Goal: Task Accomplishment & Management: Use online tool/utility

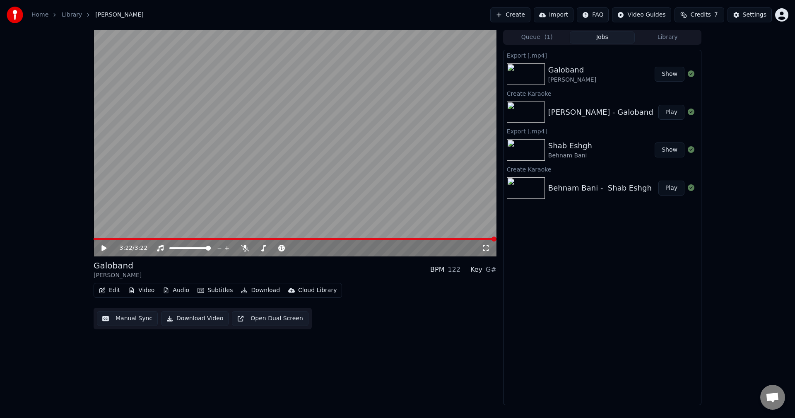
click at [40, 14] on link "Home" at bounding box center [39, 15] width 17 height 8
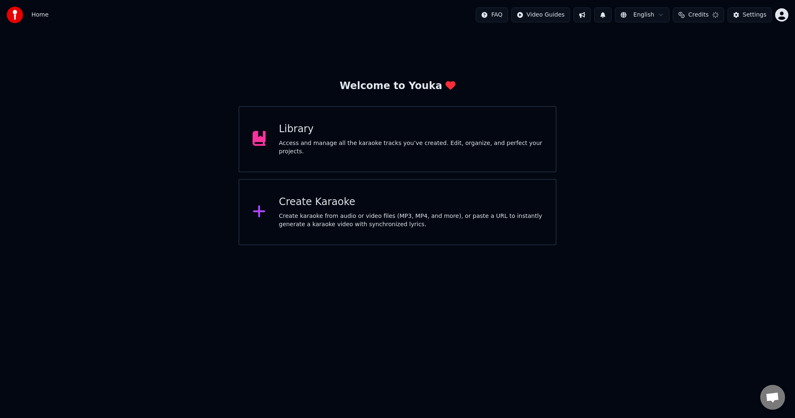
click at [276, 205] on div "Create Karaoke Create karaoke from audio or video files (MP3, MP4, and more), o…" at bounding box center [397, 212] width 318 height 66
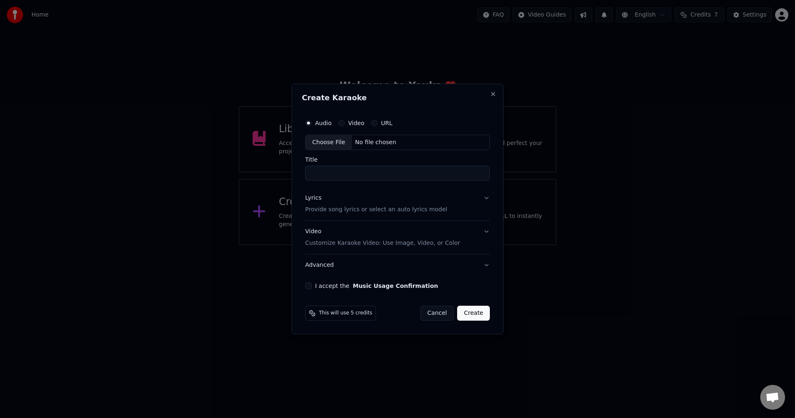
click at [321, 143] on div "Choose File" at bounding box center [328, 142] width 46 height 15
type input "**********"
click at [488, 229] on button "Video Customize Karaoke Video: Use Image, Video, or Color" at bounding box center [397, 237] width 188 height 33
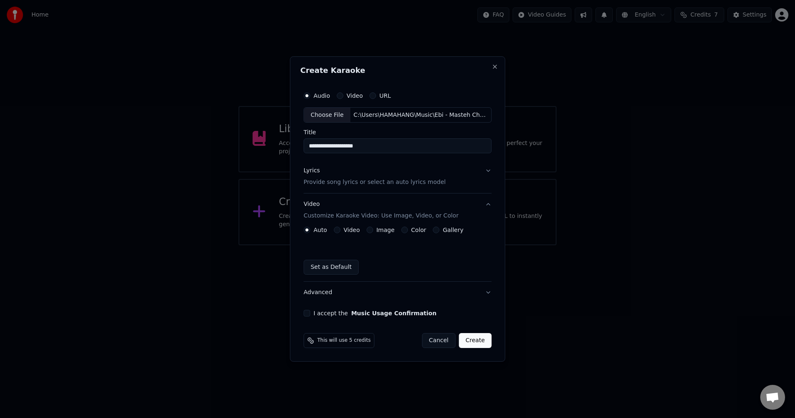
click at [370, 229] on button "Image" at bounding box center [369, 229] width 7 height 7
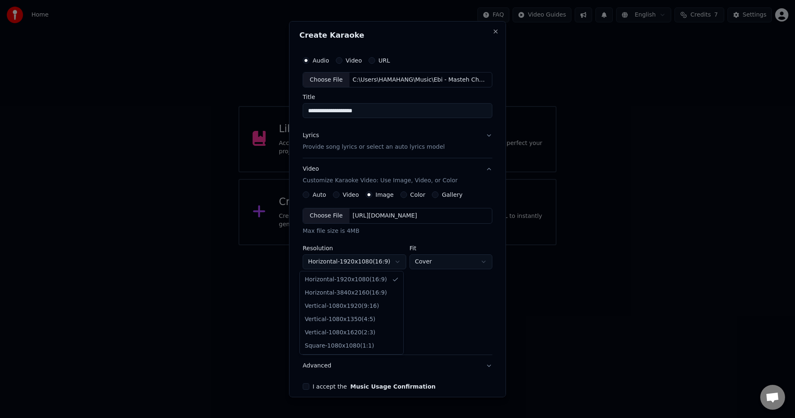
click at [364, 245] on body "**********" at bounding box center [397, 122] width 795 height 245
select select "*********"
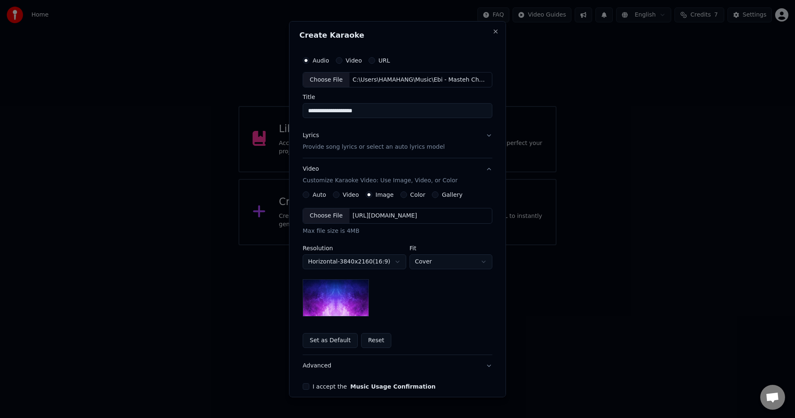
click at [329, 218] on div "Choose File" at bounding box center [326, 215] width 46 height 15
click at [444, 253] on div "Fit Cover ***** ******* ****" at bounding box center [450, 257] width 83 height 24
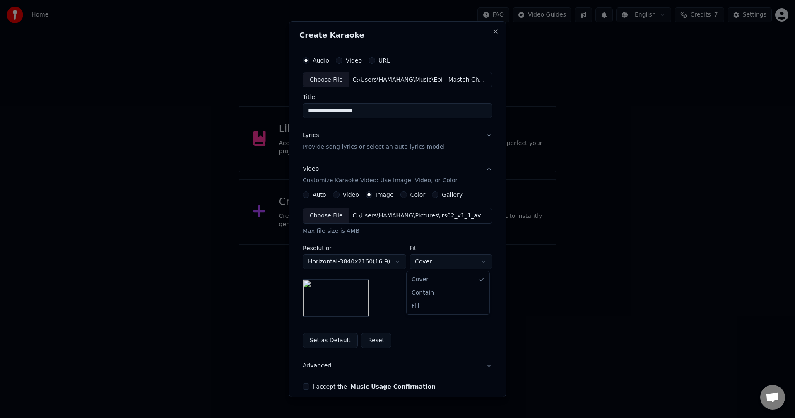
click at [444, 245] on body "**********" at bounding box center [397, 122] width 795 height 245
select select "*******"
click at [437, 245] on body "**********" at bounding box center [397, 122] width 795 height 245
click at [435, 245] on body "**********" at bounding box center [397, 122] width 795 height 245
click at [351, 146] on p "Provide song lyrics or select an auto lyrics model" at bounding box center [374, 147] width 142 height 8
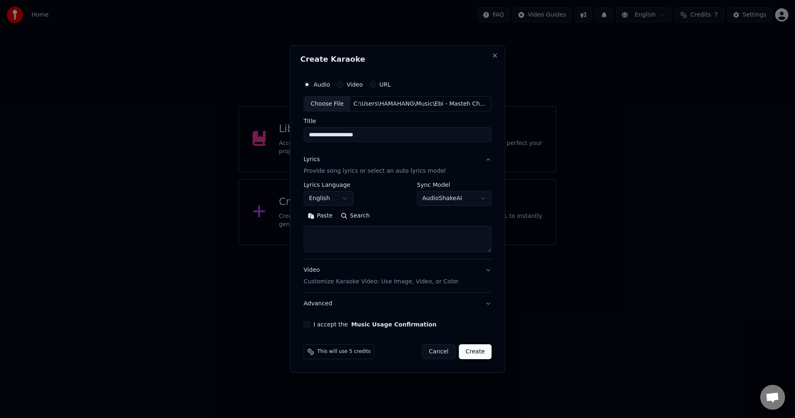
click at [337, 198] on body "**********" at bounding box center [397, 122] width 795 height 245
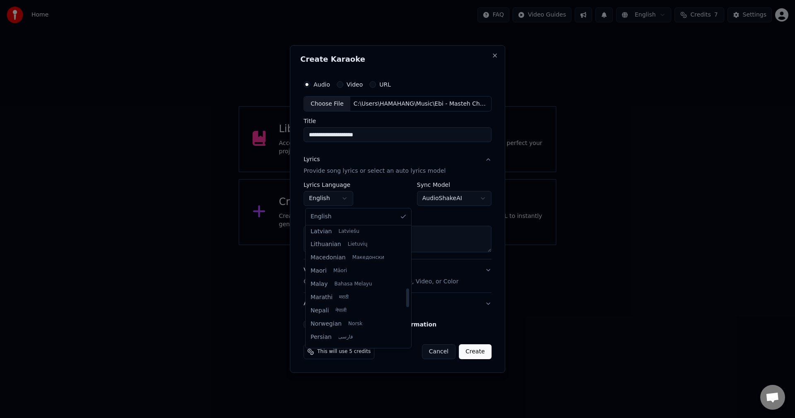
scroll to position [414, 0]
select select "**"
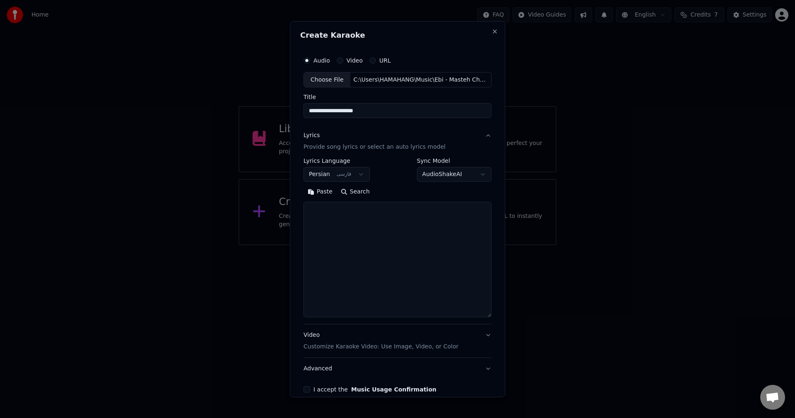
drag, startPoint x: 488, startPoint y: 249, endPoint x: 489, endPoint y: 315, distance: 66.6
click at [489, 315] on div "**********" at bounding box center [397, 221] width 195 height 347
click at [394, 240] on textarea at bounding box center [397, 260] width 188 height 117
paste textarea "**********"
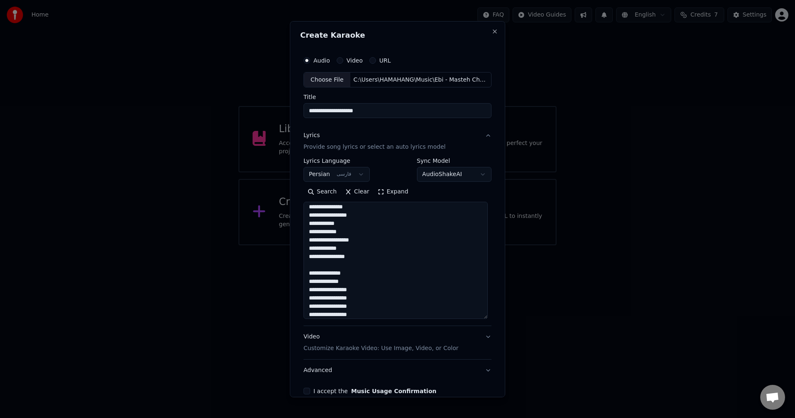
click at [348, 266] on textarea "**********" at bounding box center [395, 260] width 184 height 117
click at [392, 217] on textarea "**********" at bounding box center [395, 260] width 184 height 117
type textarea "**********"
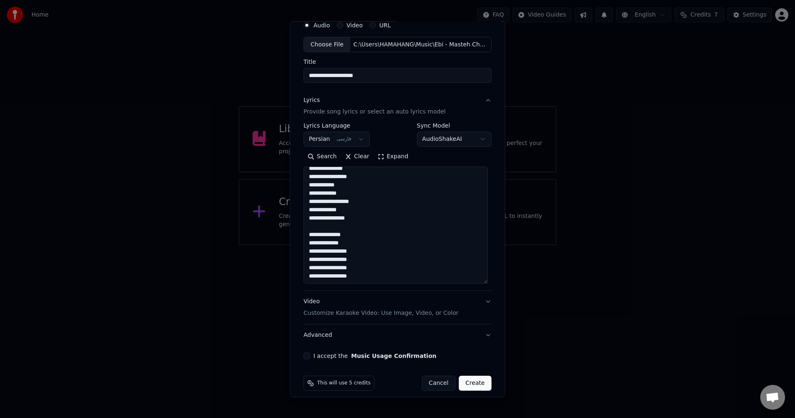
scroll to position [41, 0]
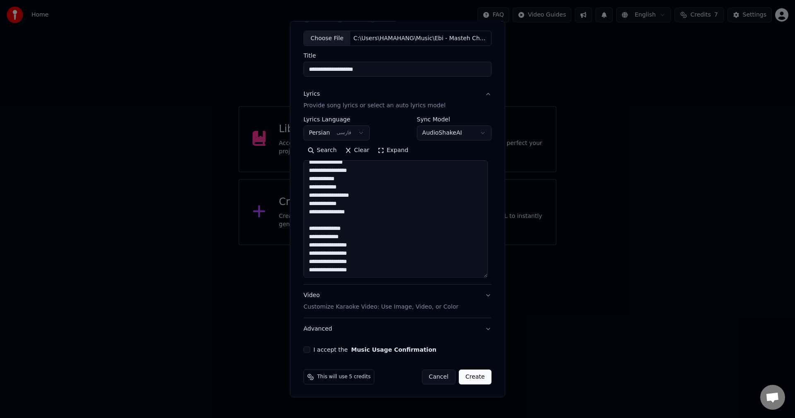
click at [304, 349] on button "I accept the Music Usage Confirmation" at bounding box center [306, 349] width 7 height 7
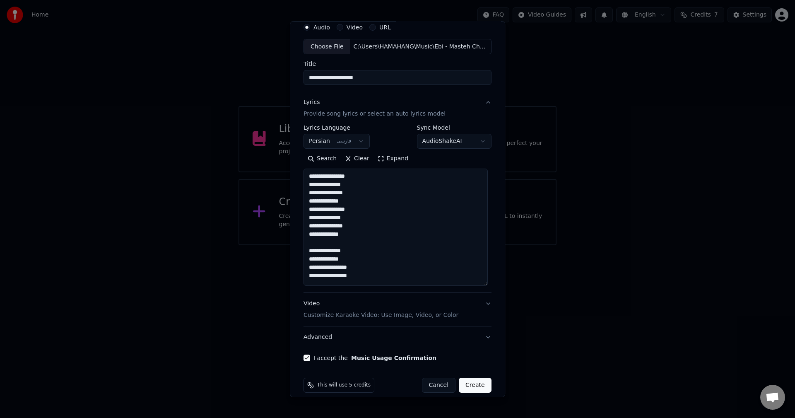
scroll to position [42, 0]
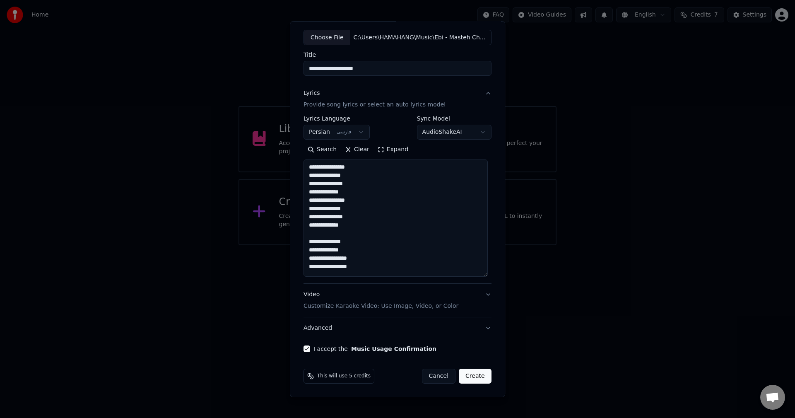
click at [474, 377] on button "Create" at bounding box center [475, 375] width 33 height 15
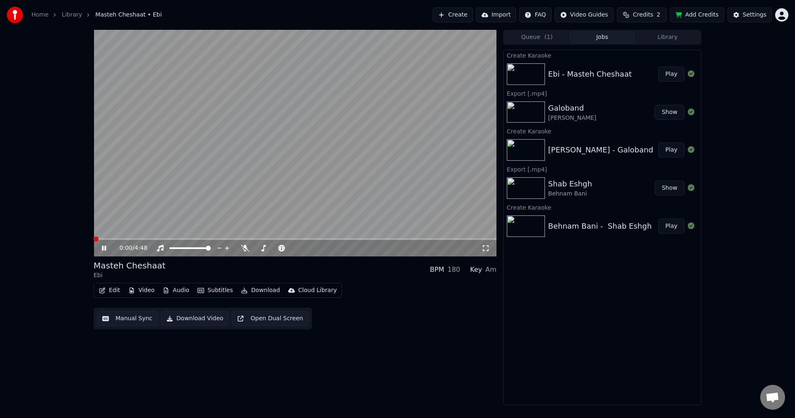
click at [94, 240] on span at bounding box center [94, 239] width 0 height 2
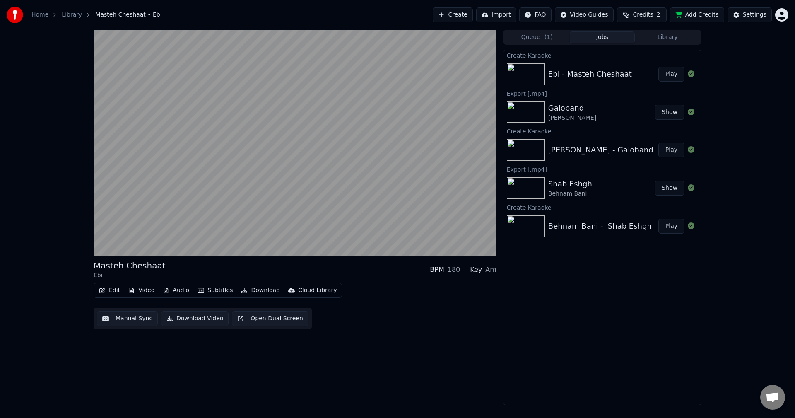
click at [115, 290] on button "Edit" at bounding box center [110, 290] width 28 height 12
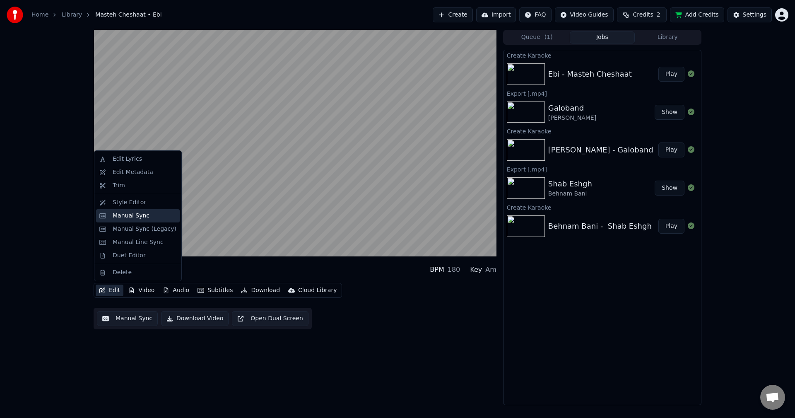
click at [130, 215] on div "Manual Sync" at bounding box center [131, 215] width 37 height 8
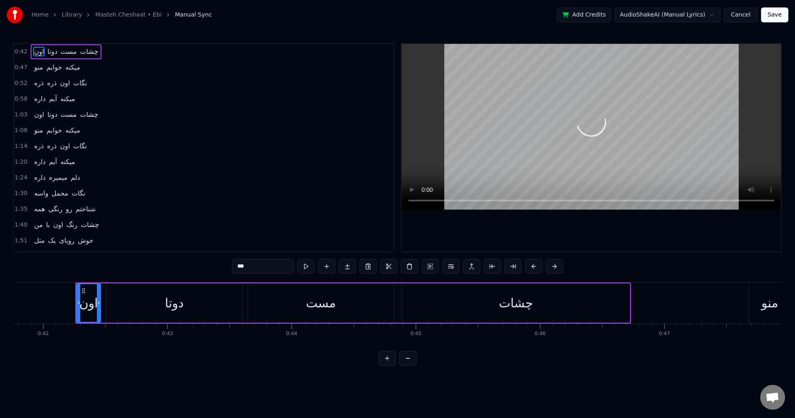
scroll to position [0, 5205]
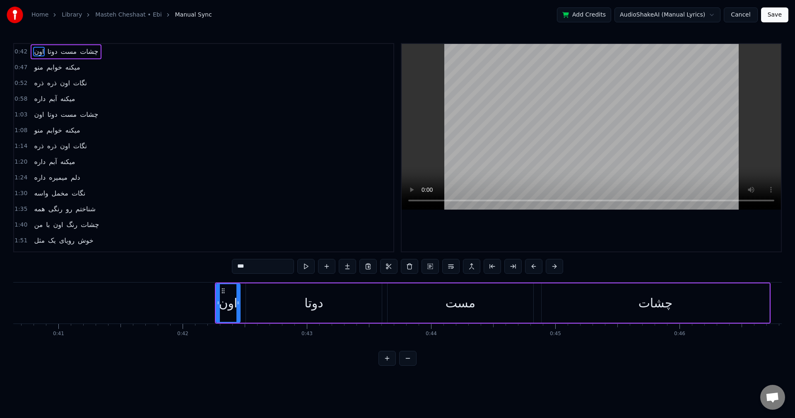
click at [444, 151] on video at bounding box center [590, 127] width 379 height 166
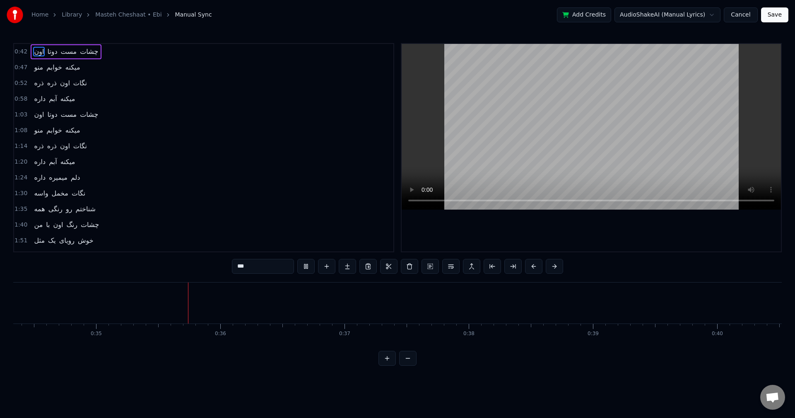
scroll to position [0, 4322]
click at [575, 77] on video at bounding box center [590, 127] width 379 height 166
click at [523, 92] on video at bounding box center [590, 127] width 379 height 166
click at [541, 137] on video at bounding box center [590, 127] width 379 height 166
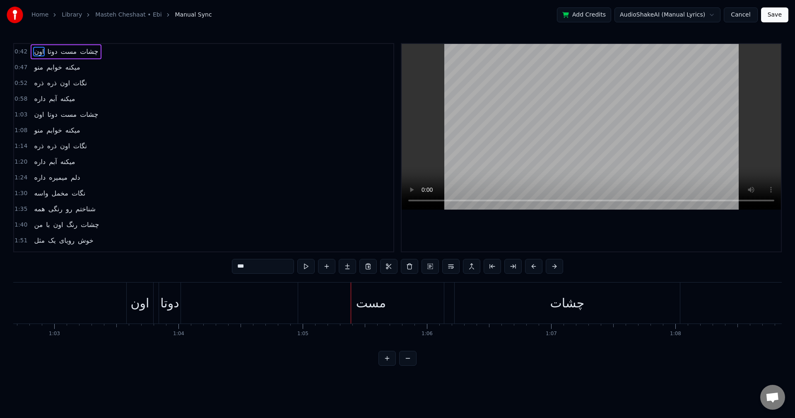
click at [326, 303] on div "مست" at bounding box center [371, 302] width 146 height 41
type input "***"
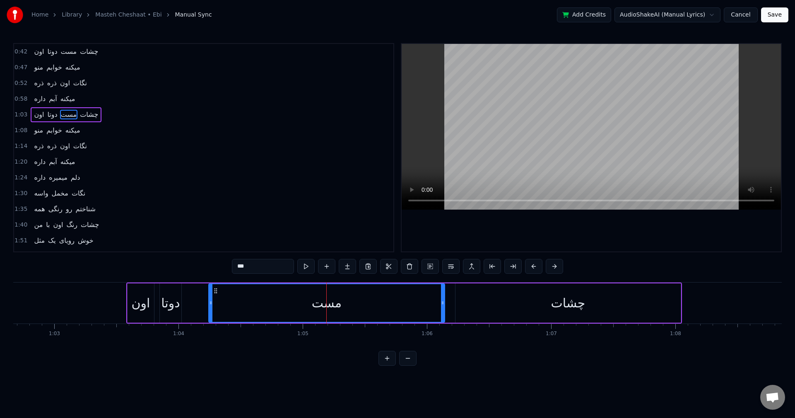
drag, startPoint x: 301, startPoint y: 303, endPoint x: 210, endPoint y: 298, distance: 91.2
click at [210, 298] on div at bounding box center [210, 303] width 3 height 38
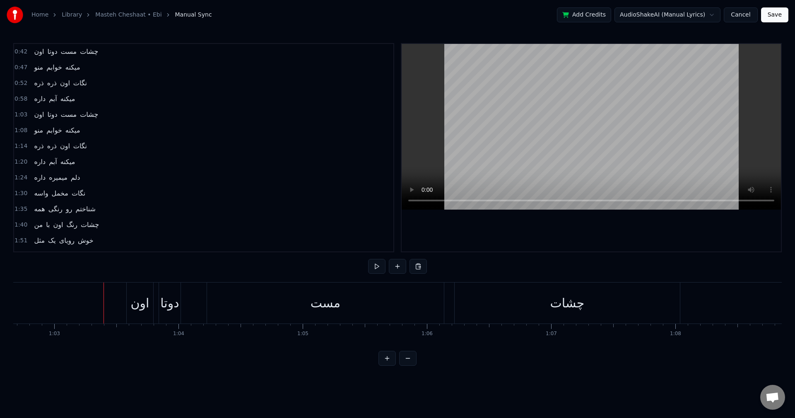
click at [492, 148] on video at bounding box center [590, 127] width 379 height 166
click at [485, 110] on video at bounding box center [590, 127] width 379 height 166
click at [335, 313] on div "چشات" at bounding box center [717, 302] width 915 height 41
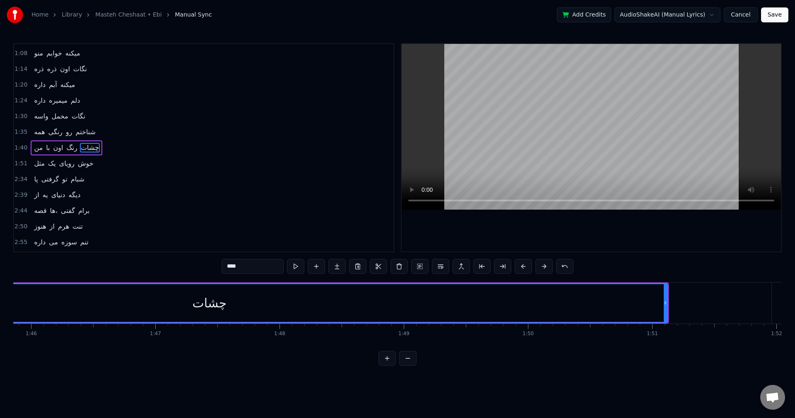
scroll to position [0, 13147]
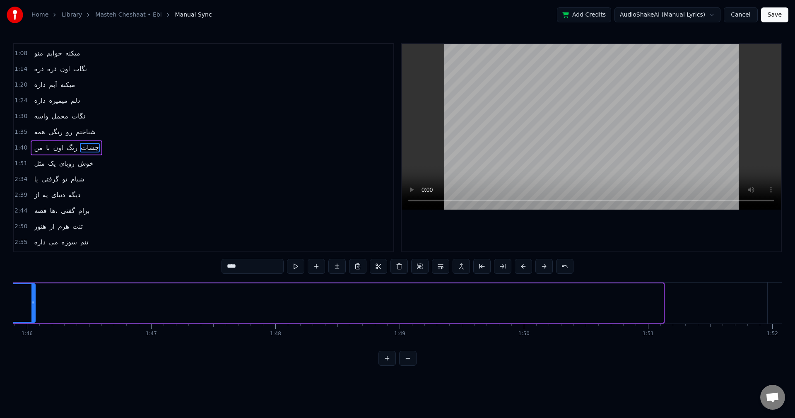
drag, startPoint x: 661, startPoint y: 303, endPoint x: 34, endPoint y: 302, distance: 627.8
click at [34, 302] on icon at bounding box center [32, 302] width 3 height 7
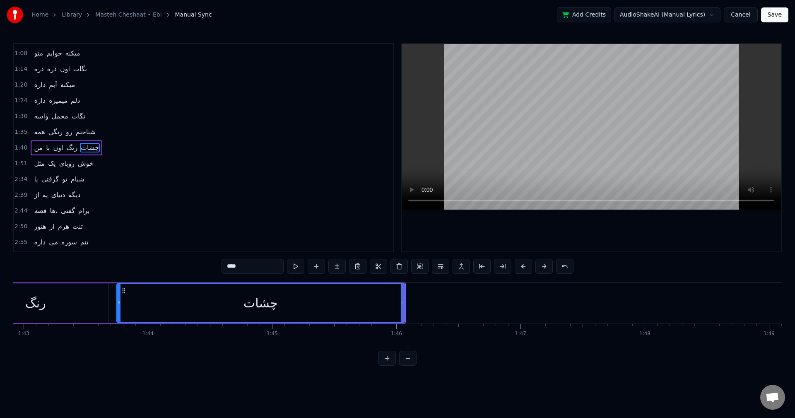
scroll to position [0, 12777]
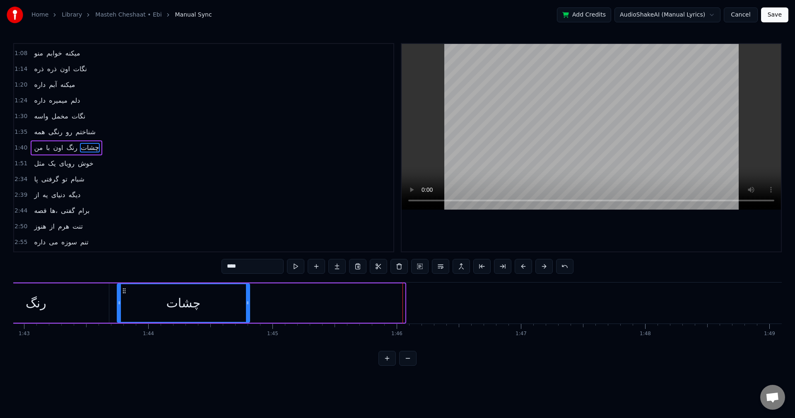
drag, startPoint x: 404, startPoint y: 302, endPoint x: 248, endPoint y: 313, distance: 155.6
click at [248, 313] on div at bounding box center [247, 303] width 3 height 38
click at [34, 141] on div "من با اون رنگ چشات" at bounding box center [67, 147] width 72 height 15
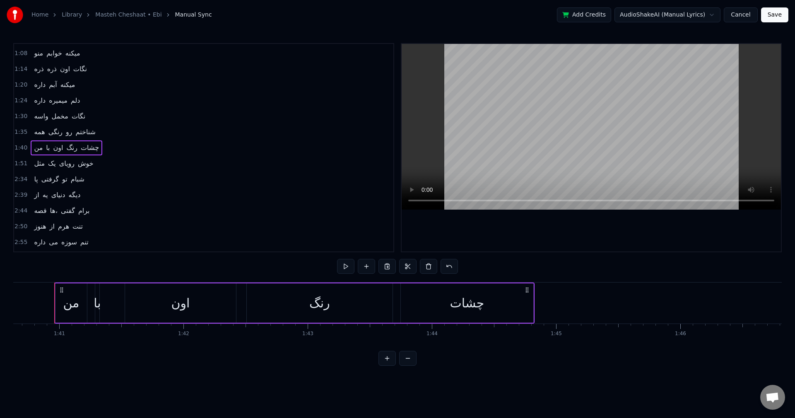
scroll to position [0, 12493]
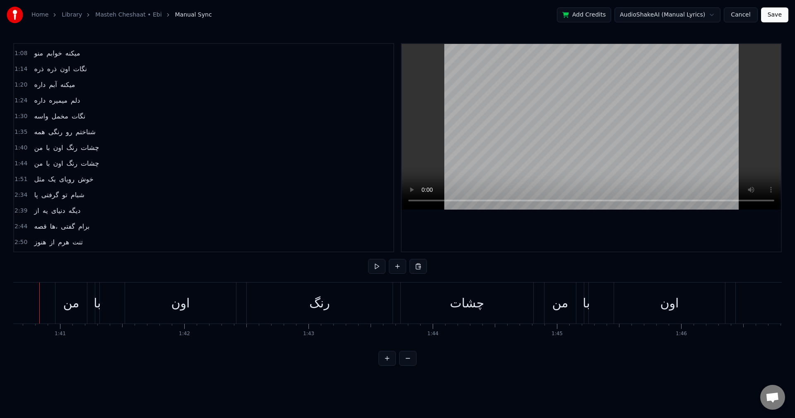
scroll to position [0, 12478]
click at [494, 142] on video at bounding box center [590, 127] width 379 height 166
click at [500, 151] on video at bounding box center [590, 127] width 379 height 166
click at [625, 309] on div "من با اون رنگ چشات" at bounding box center [799, 302] width 480 height 41
click at [93, 138] on div "همه رنگی رو شناختم" at bounding box center [65, 132] width 68 height 15
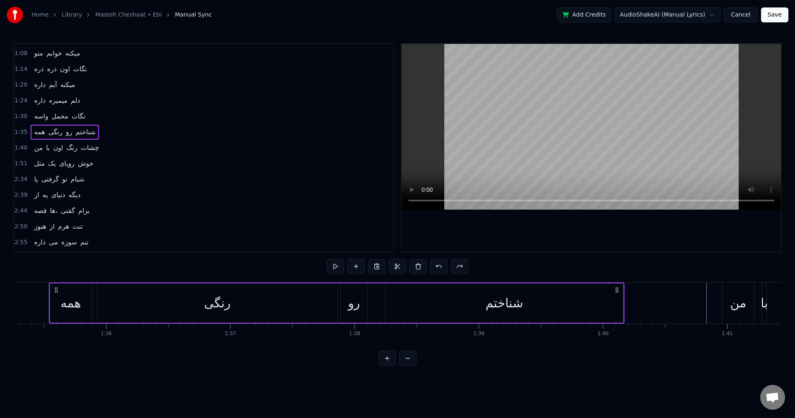
scroll to position [0, 11820]
click at [96, 147] on div "من با اون رنگ چشات" at bounding box center [67, 147] width 72 height 15
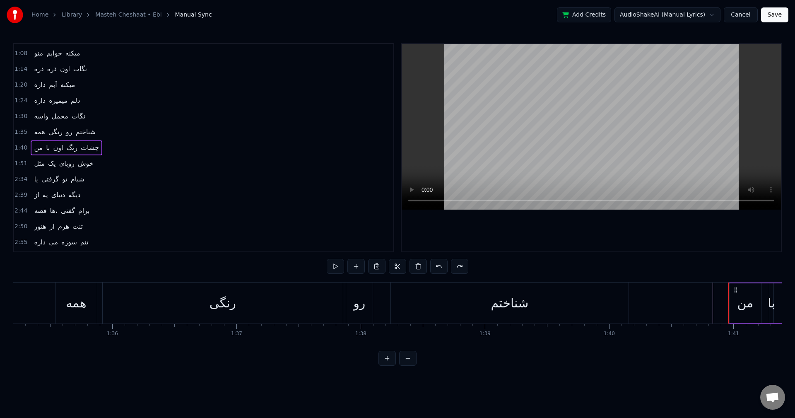
click at [77, 136] on span "شناختم" at bounding box center [86, 132] width 22 height 10
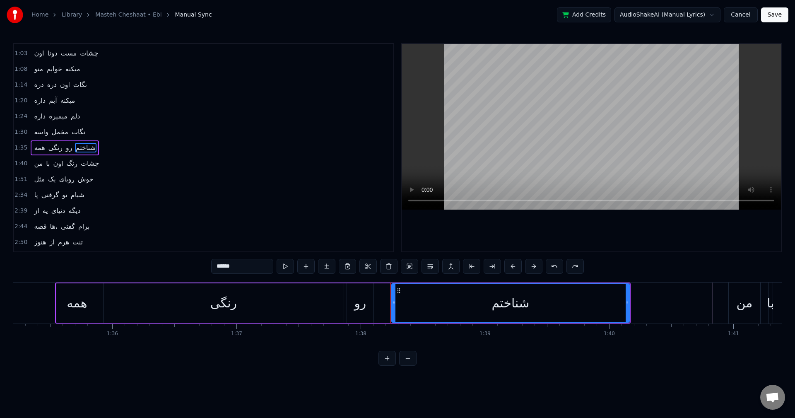
click at [93, 145] on div "همه رنگی رو شناختم" at bounding box center [65, 147] width 68 height 15
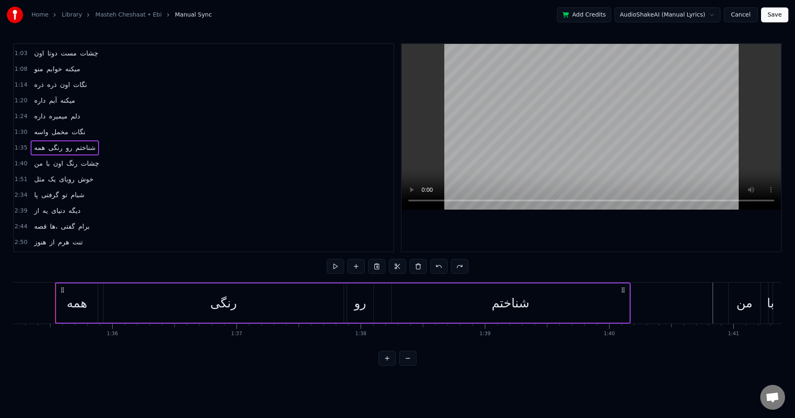
click at [96, 161] on div "من با اون رنگ چشات" at bounding box center [67, 163] width 72 height 15
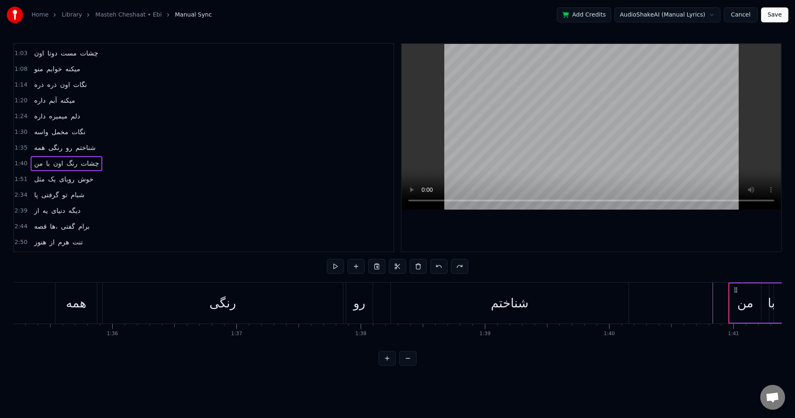
click at [95, 151] on div "1:35 همه رنگی رو شناختم" at bounding box center [203, 148] width 379 height 16
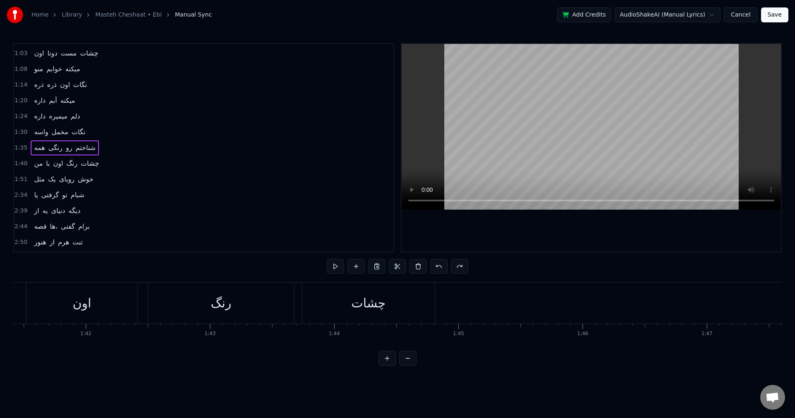
scroll to position [0, 12598]
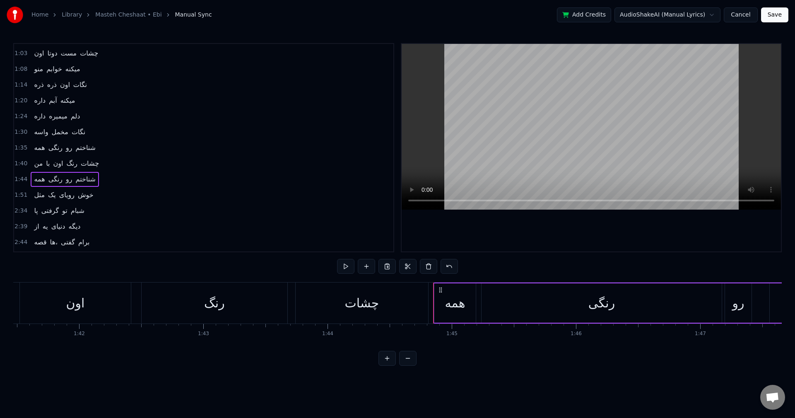
click at [348, 314] on div "چشات" at bounding box center [361, 302] width 132 height 41
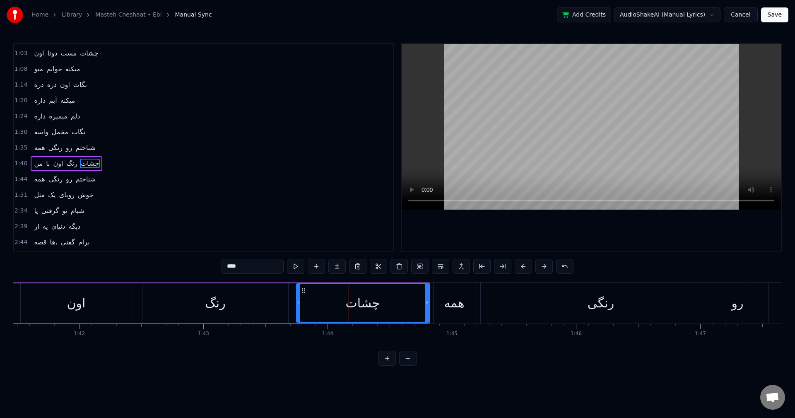
scroll to position [77, 0]
click at [97, 144] on div "من با اون رنگ چشات" at bounding box center [67, 147] width 72 height 15
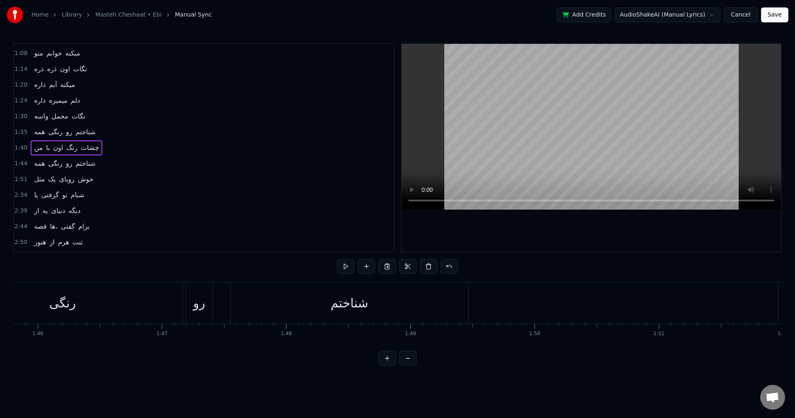
scroll to position [0, 13139]
click at [439, 299] on div "شناختم" at bounding box center [347, 302] width 238 height 41
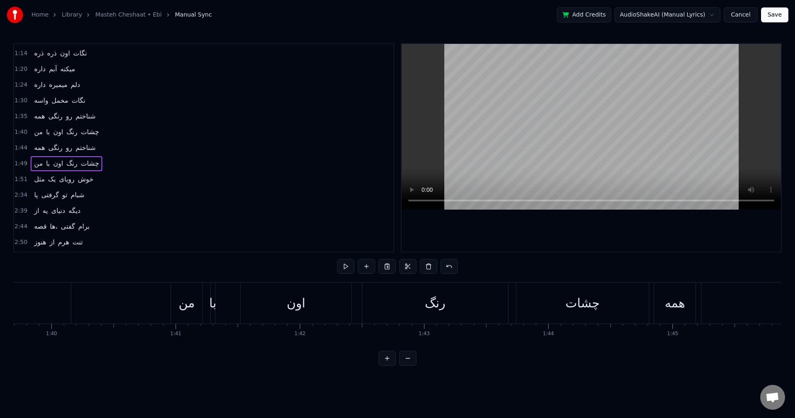
scroll to position [0, 12377]
click at [444, 139] on video at bounding box center [590, 127] width 379 height 166
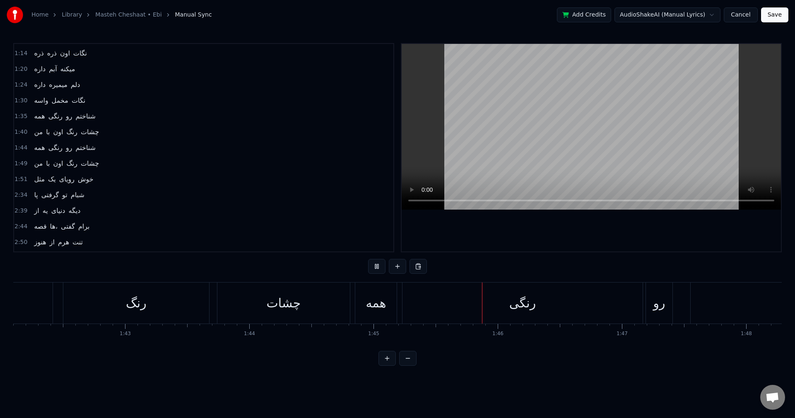
click at [444, 139] on video at bounding box center [590, 127] width 379 height 166
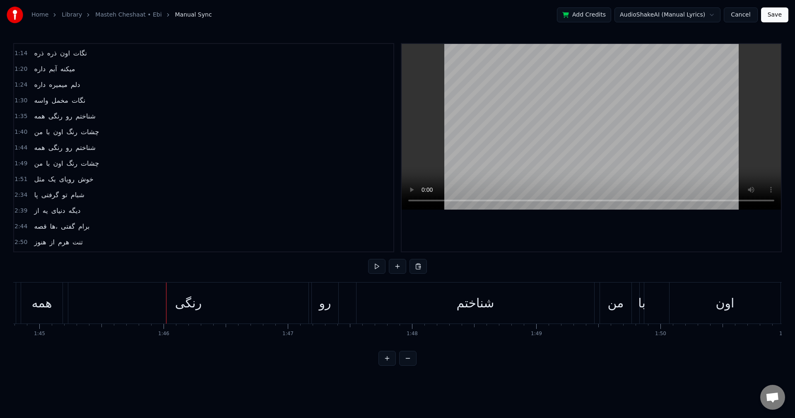
scroll to position [0, 13010]
click at [118, 310] on div "رنگی" at bounding box center [189, 302] width 240 height 41
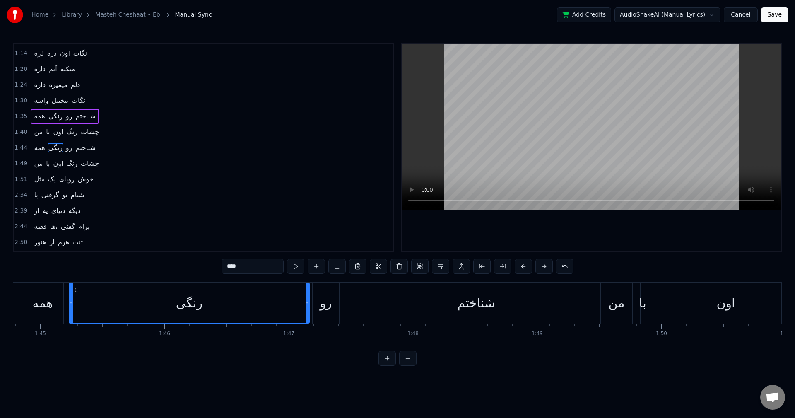
click at [94, 121] on div "همه رنگی رو شناختم" at bounding box center [65, 116] width 68 height 15
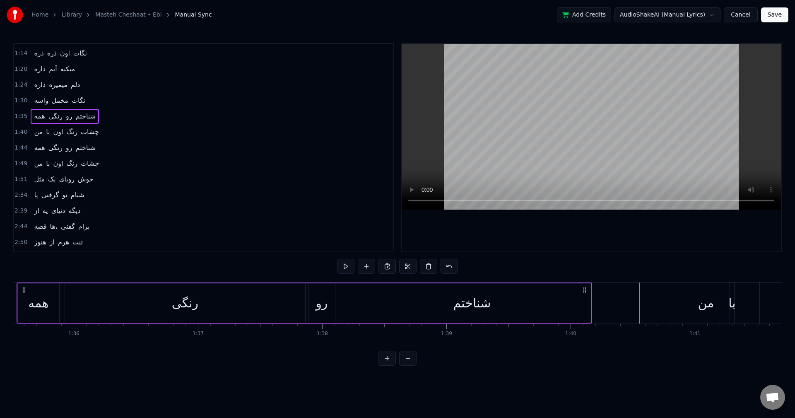
scroll to position [0, 11820]
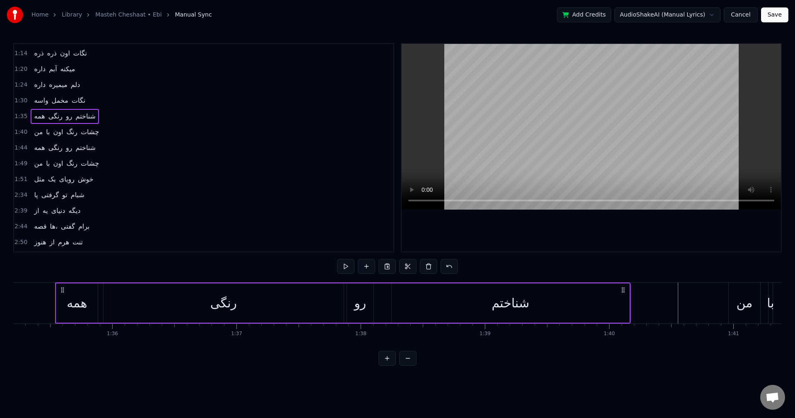
click at [94, 146] on div "همه رنگی رو شناختم" at bounding box center [65, 147] width 68 height 15
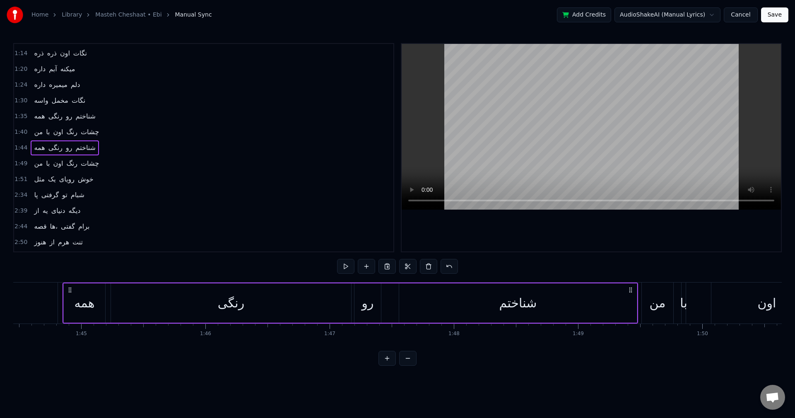
scroll to position [0, 12977]
drag, startPoint x: 581, startPoint y: 323, endPoint x: 590, endPoint y: 324, distance: 9.1
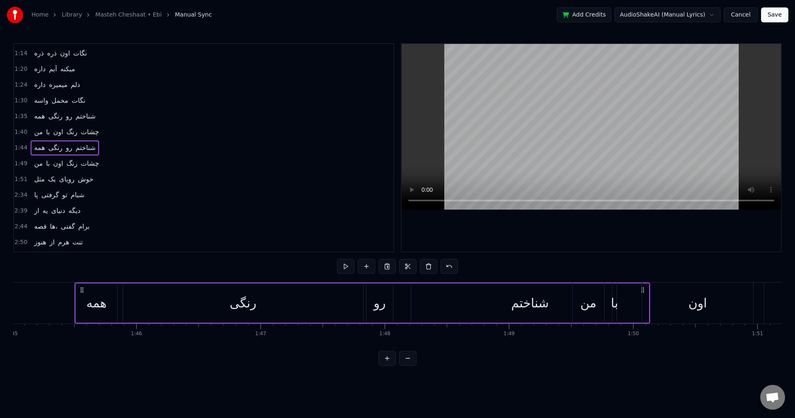
scroll to position [0, 13041]
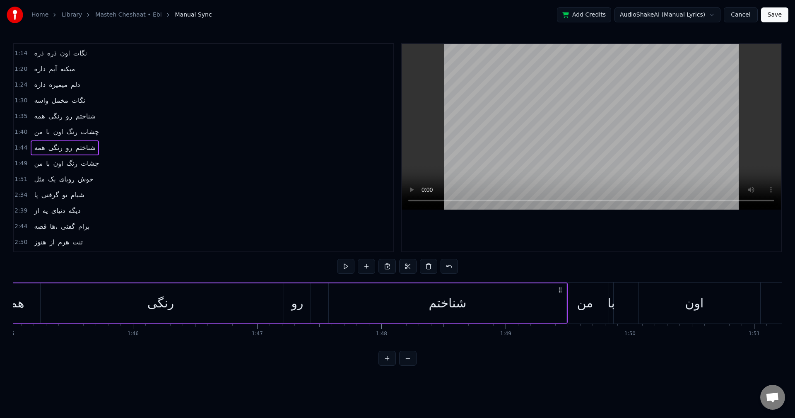
drag, startPoint x: 624, startPoint y: 289, endPoint x: 562, endPoint y: 299, distance: 63.2
click at [562, 299] on div "همه رنگی رو شناختم" at bounding box center [279, 302] width 575 height 41
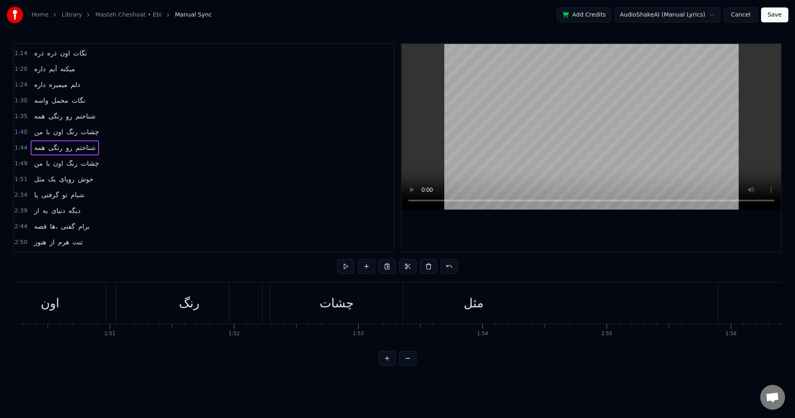
scroll to position [0, 13687]
click at [657, 311] on div "مثل" at bounding box center [472, 302] width 488 height 41
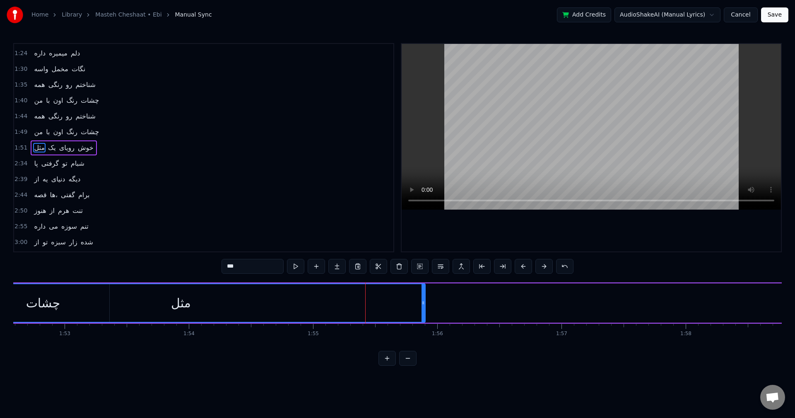
scroll to position [0, 13952]
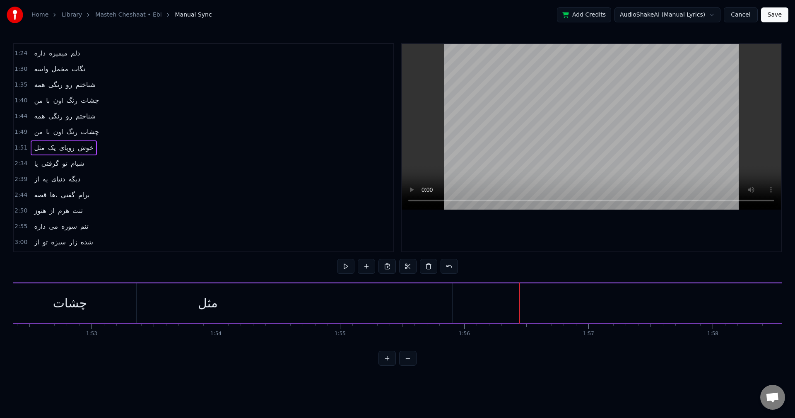
click at [141, 304] on div "مثل" at bounding box center [208, 302] width 488 height 39
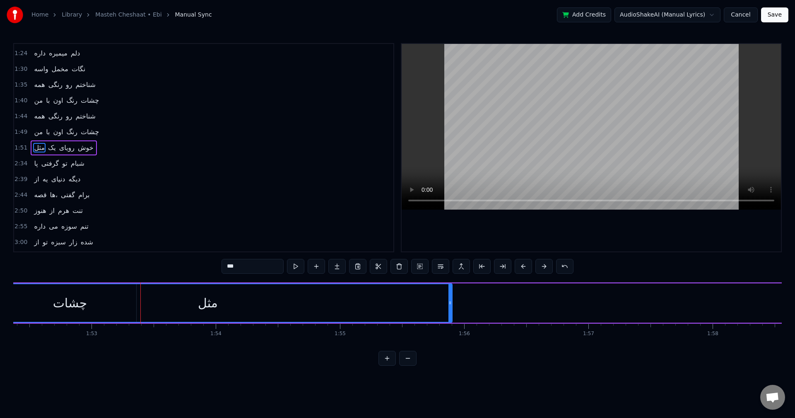
click at [208, 305] on div "مثل" at bounding box center [208, 302] width 20 height 19
click at [217, 305] on div "مثل" at bounding box center [208, 302] width 20 height 19
click at [85, 312] on div "مثل" at bounding box center [208, 303] width 488 height 38
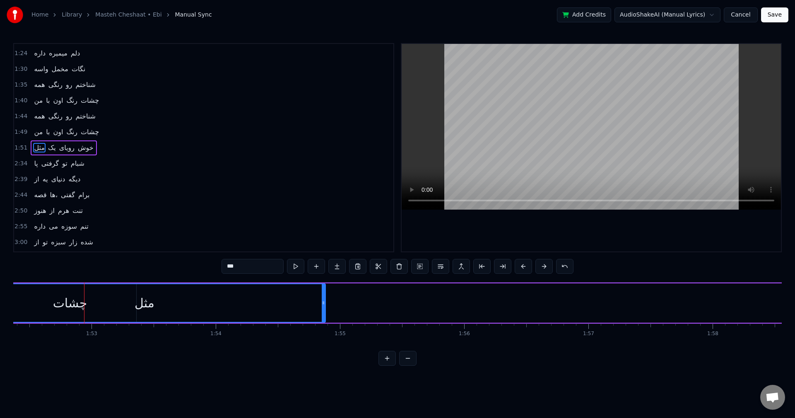
drag, startPoint x: 451, startPoint y: 302, endPoint x: 324, endPoint y: 310, distance: 126.9
click at [324, 310] on div at bounding box center [323, 303] width 3 height 38
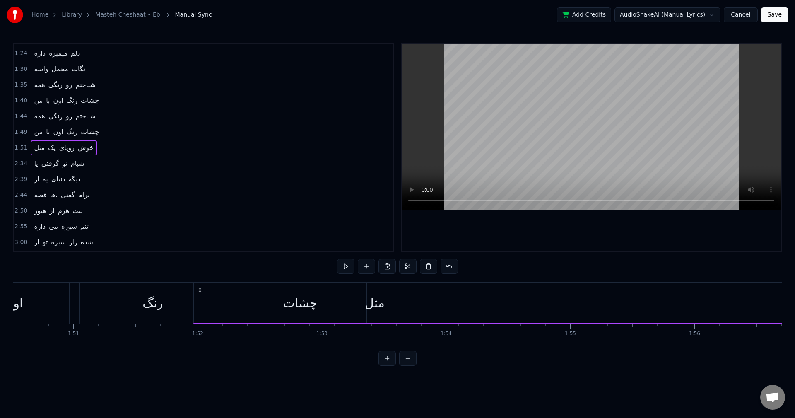
scroll to position [0, 13720]
click at [202, 289] on icon at bounding box center [201, 289] width 7 height 7
click at [381, 306] on div "مثل" at bounding box center [376, 302] width 20 height 19
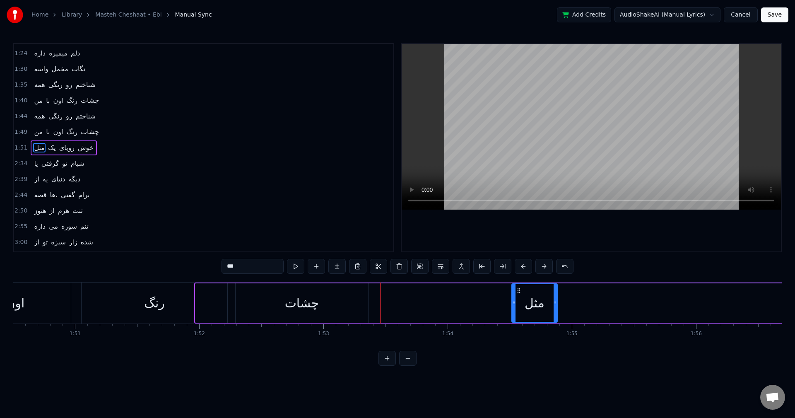
drag, startPoint x: 196, startPoint y: 301, endPoint x: 512, endPoint y: 329, distance: 317.4
click at [512, 329] on div "اون دوتا مست چشات منو خوابم میکنه ذره ذره اون نگات داره آبم میکنه اون دوتا مست …" at bounding box center [397, 313] width 768 height 62
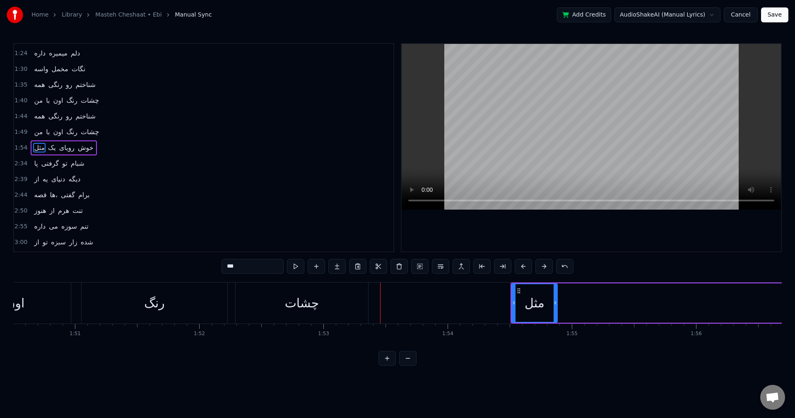
click at [350, 310] on div "چشات" at bounding box center [301, 302] width 132 height 41
type input "****"
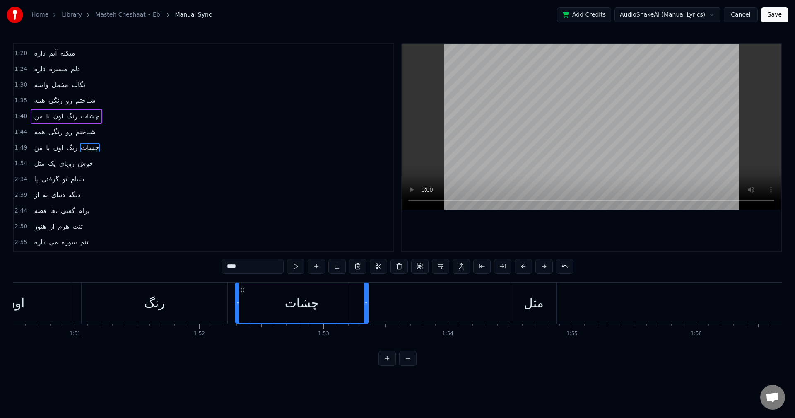
click at [90, 169] on div "مثل یک رویای خوش" at bounding box center [64, 163] width 66 height 15
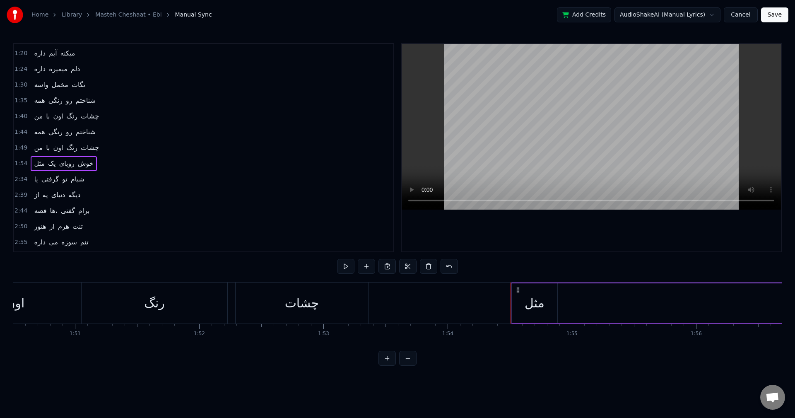
click at [543, 294] on div "مثل" at bounding box center [534, 302] width 20 height 19
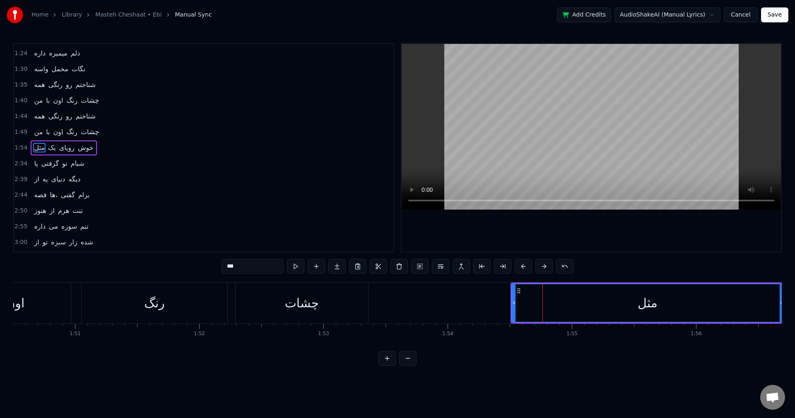
drag, startPoint x: 555, startPoint y: 303, endPoint x: 781, endPoint y: 301, distance: 226.0
click at [781, 301] on div "Home Library Masteh Cheshaat • Ebi Manual Sync Add Credits AudioShakeAI (Manual…" at bounding box center [397, 182] width 795 height 365
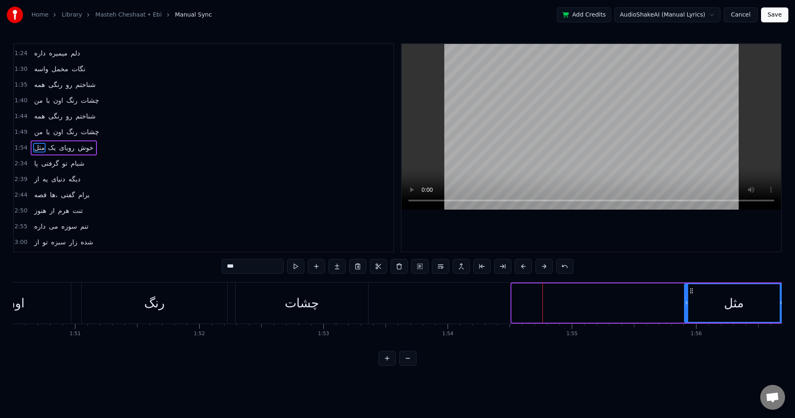
drag, startPoint x: 513, startPoint y: 302, endPoint x: 688, endPoint y: 300, distance: 175.1
click at [688, 300] on icon at bounding box center [686, 302] width 3 height 7
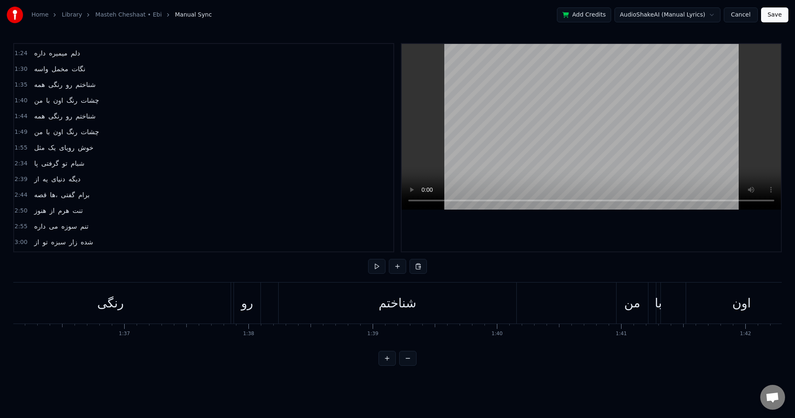
scroll to position [0, 11932]
click at [92, 87] on div "همه رنگی رو شناختم" at bounding box center [65, 84] width 68 height 15
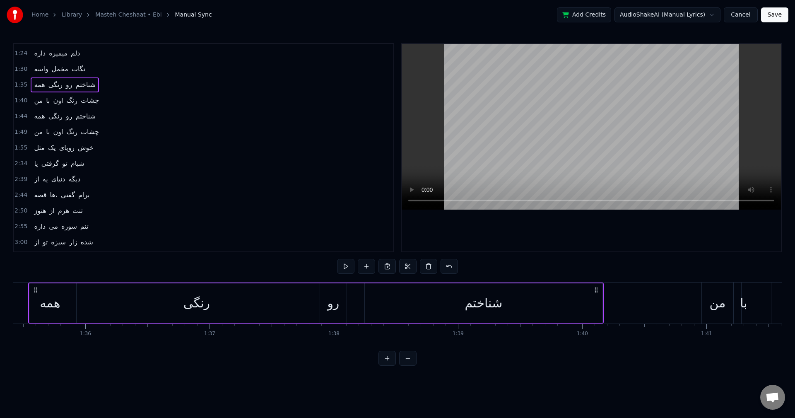
scroll to position [0, 11820]
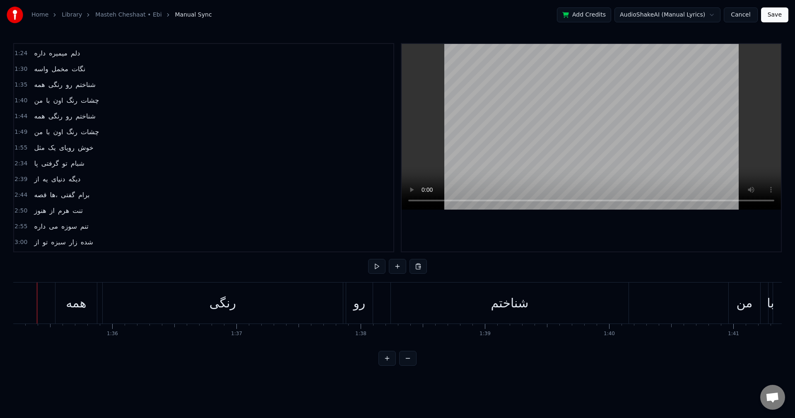
click at [475, 125] on video at bounding box center [590, 127] width 379 height 166
click at [463, 135] on video at bounding box center [590, 127] width 379 height 166
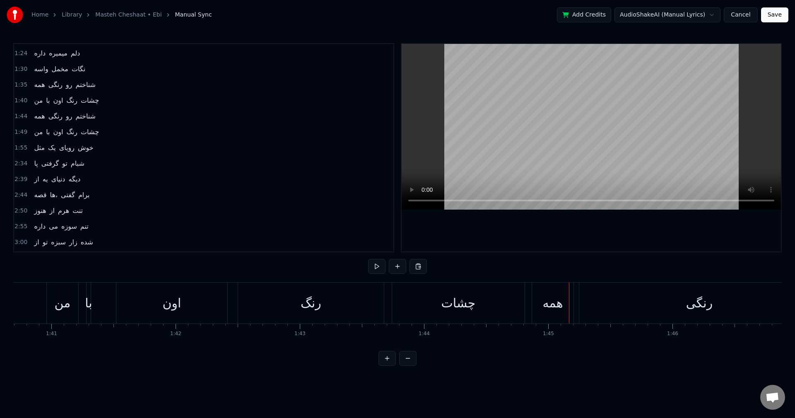
click at [535, 306] on div "همه" at bounding box center [552, 302] width 41 height 41
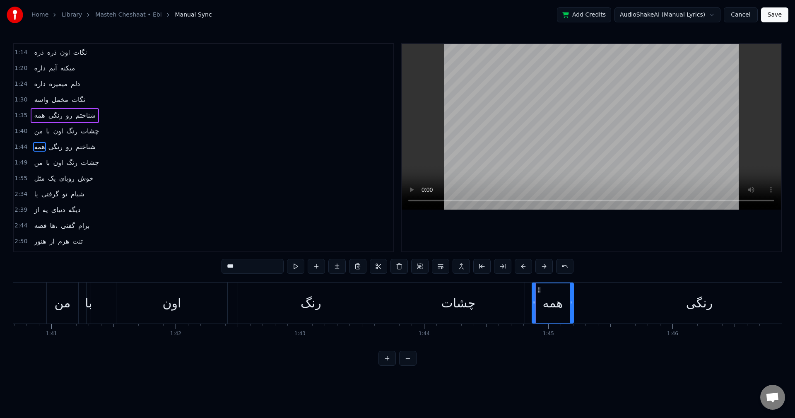
scroll to position [93, 0]
click at [93, 147] on div "همه رنگی رو شناختم" at bounding box center [65, 147] width 68 height 15
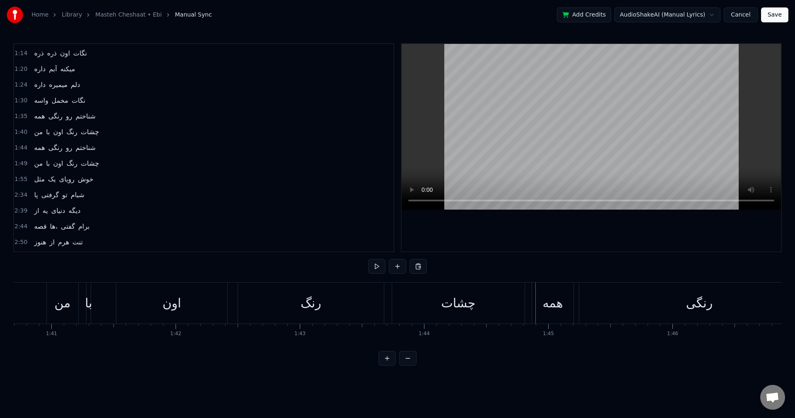
click at [93, 148] on div "همه رنگی رو شناختم" at bounding box center [65, 147] width 68 height 15
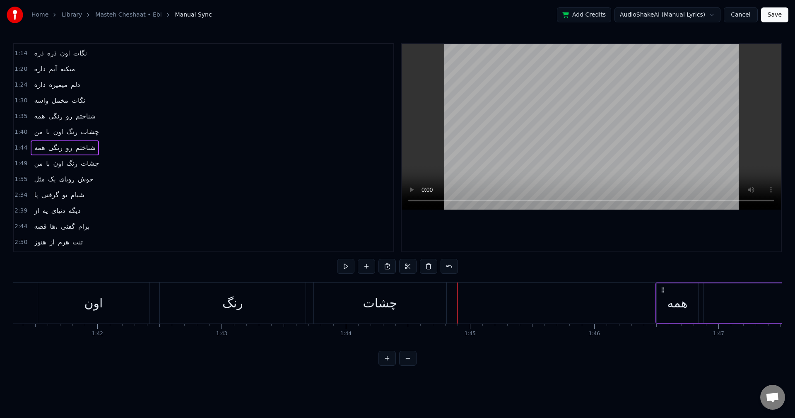
scroll to position [0, 12588]
drag, startPoint x: 539, startPoint y: 288, endPoint x: 622, endPoint y: 296, distance: 84.0
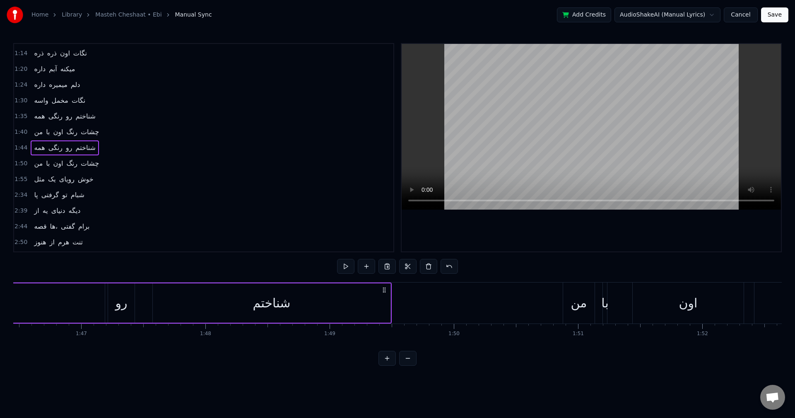
scroll to position [0, 13234]
click at [562, 293] on div "من" at bounding box center [562, 302] width 16 height 19
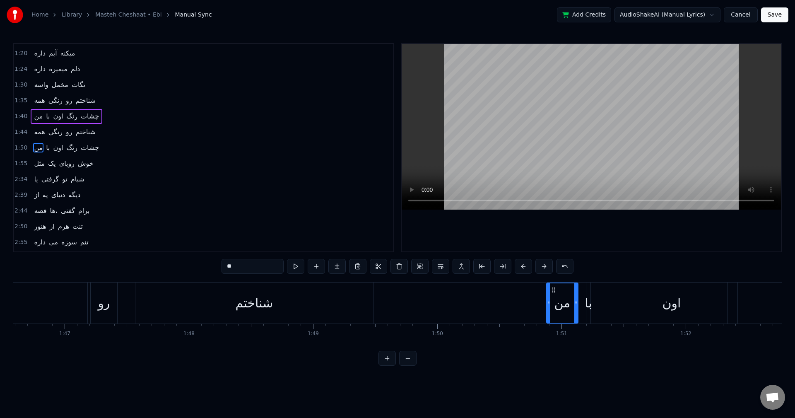
click at [96, 147] on div "من با اون رنگ چشات" at bounding box center [67, 147] width 72 height 15
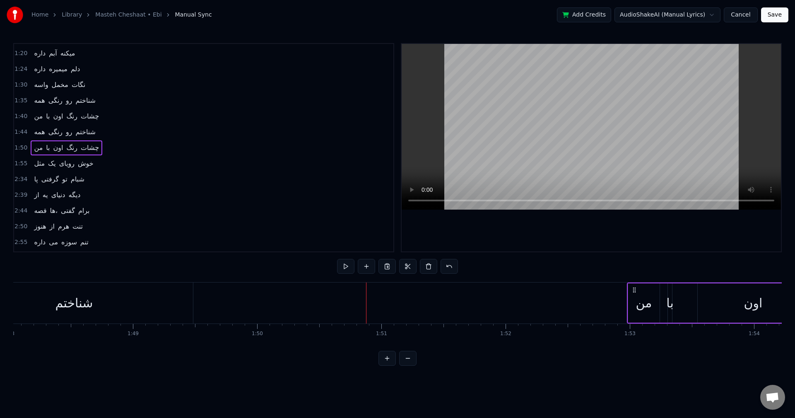
scroll to position [0, 13416]
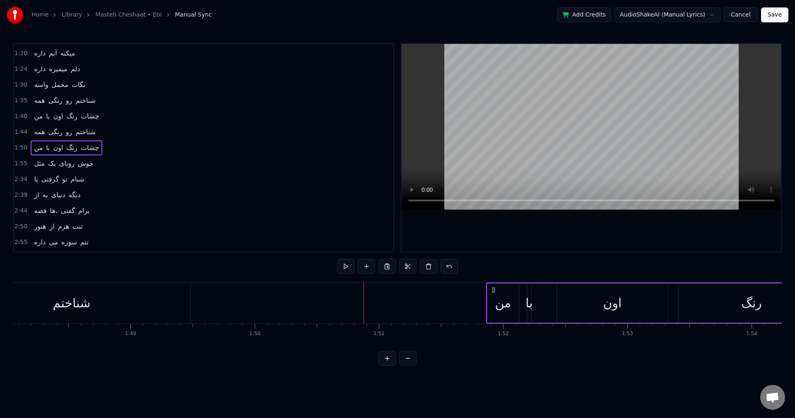
drag, startPoint x: 555, startPoint y: 289, endPoint x: 494, endPoint y: 302, distance: 61.7
click at [494, 302] on div "من با اون رنگ چشات" at bounding box center [726, 302] width 480 height 41
click at [94, 135] on div "همه رنگی رو شناختم" at bounding box center [65, 132] width 68 height 15
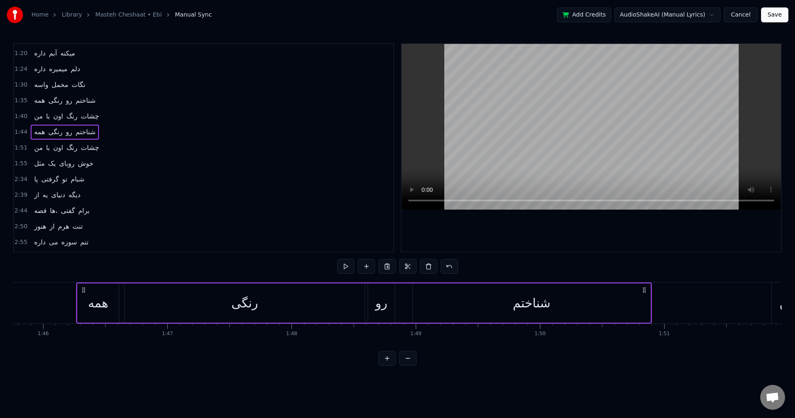
scroll to position [0, 13138]
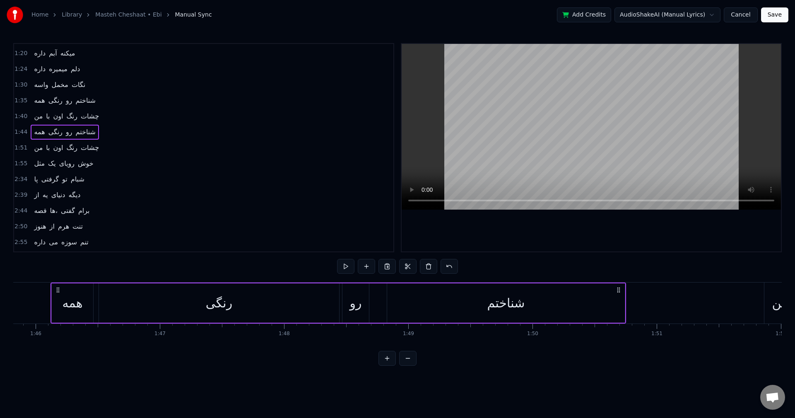
drag, startPoint x: 622, startPoint y: 291, endPoint x: 617, endPoint y: 294, distance: 5.1
click at [617, 294] on div "همه رنگی رو شناختم" at bounding box center [337, 302] width 575 height 41
drag, startPoint x: 58, startPoint y: 291, endPoint x: 68, endPoint y: 291, distance: 10.4
click at [68, 291] on icon at bounding box center [68, 289] width 7 height 7
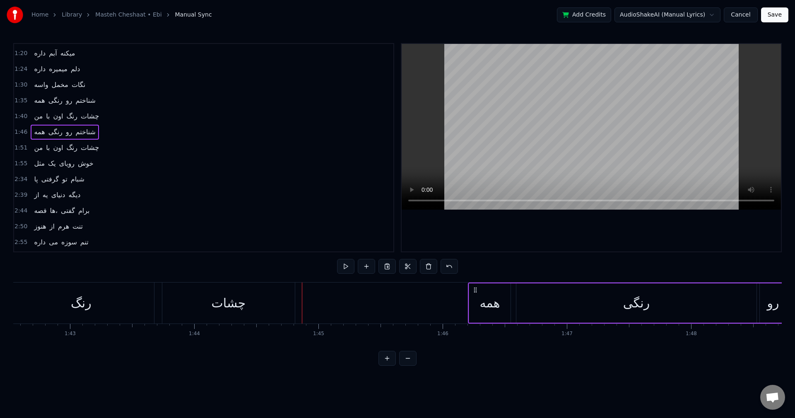
scroll to position [0, 12724]
click at [139, 288] on div "رنگ" at bounding box center [88, 302] width 146 height 41
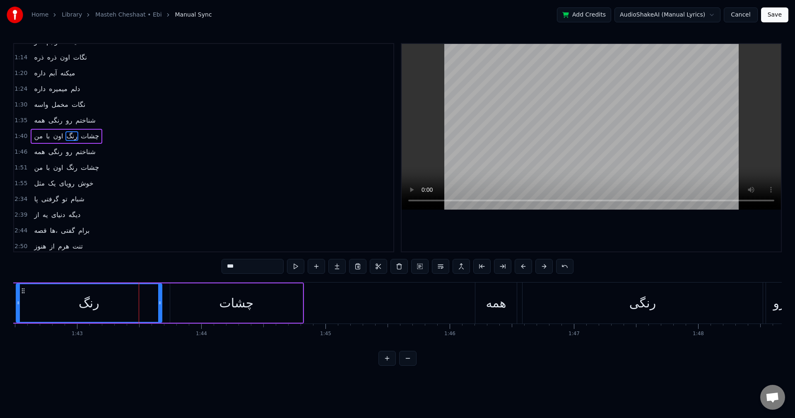
scroll to position [77, 0]
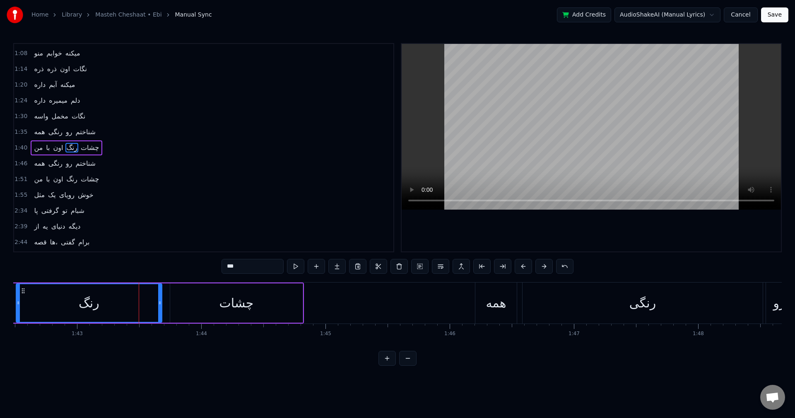
click at [457, 138] on video at bounding box center [590, 127] width 379 height 166
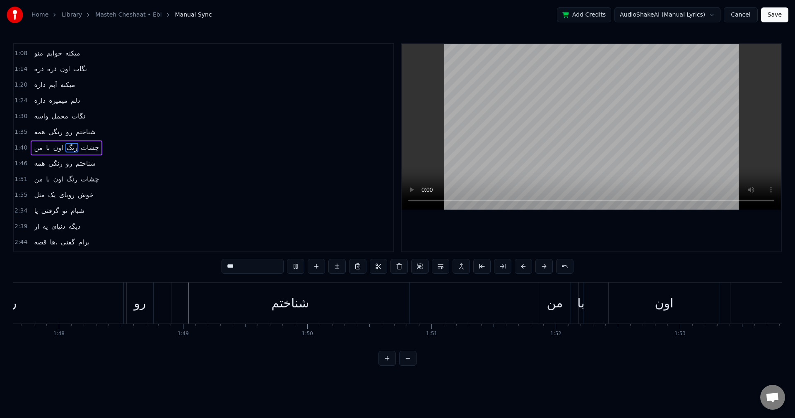
scroll to position [0, 13440]
click at [457, 138] on video at bounding box center [590, 127] width 379 height 166
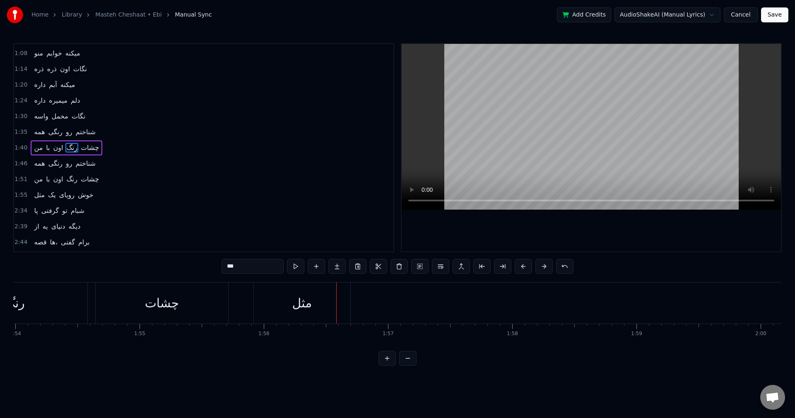
click at [309, 296] on div "مثل" at bounding box center [302, 302] width 20 height 19
type input "***"
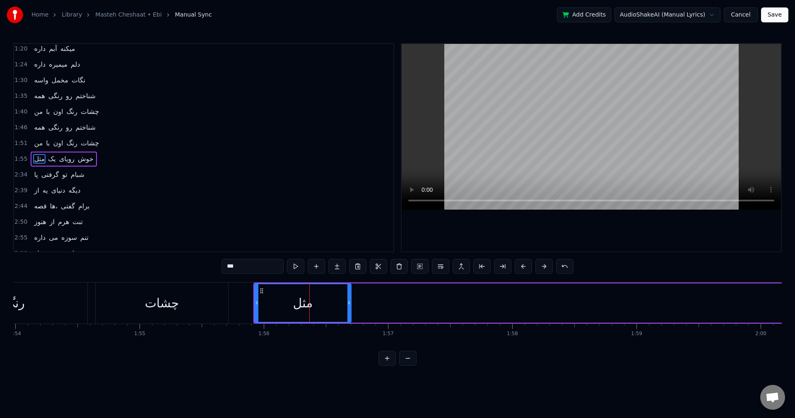
scroll to position [124, 0]
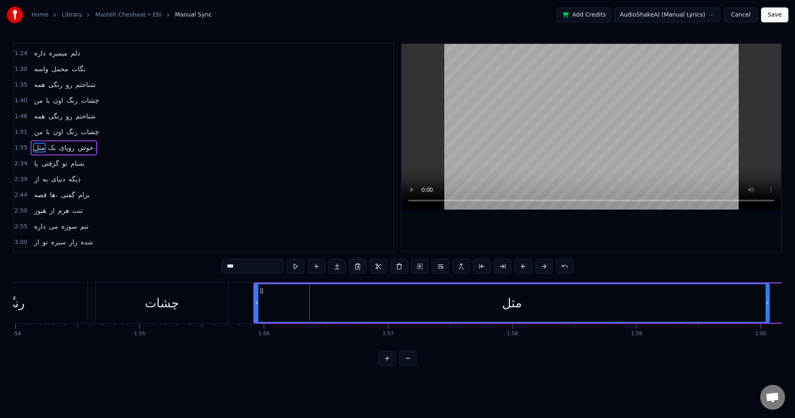
drag, startPoint x: 350, startPoint y: 305, endPoint x: 770, endPoint y: 320, distance: 420.3
click at [769, 320] on div at bounding box center [766, 303] width 3 height 38
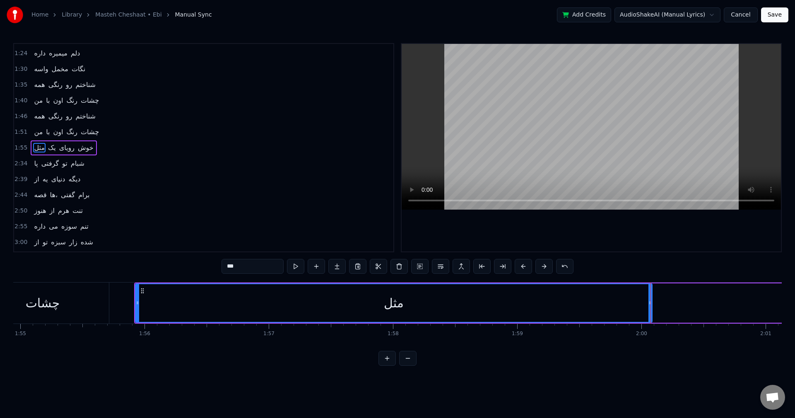
scroll to position [0, 14271]
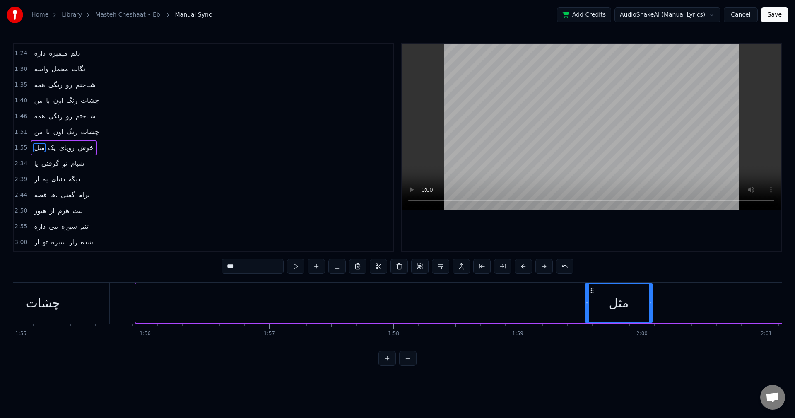
drag, startPoint x: 136, startPoint y: 304, endPoint x: 585, endPoint y: 336, distance: 450.2
click at [585, 336] on div "اون دوتا مست چشات منو خوابم میکنه ذره ذره اون نگات داره آبم میکنه اون دوتا مست …" at bounding box center [397, 313] width 768 height 62
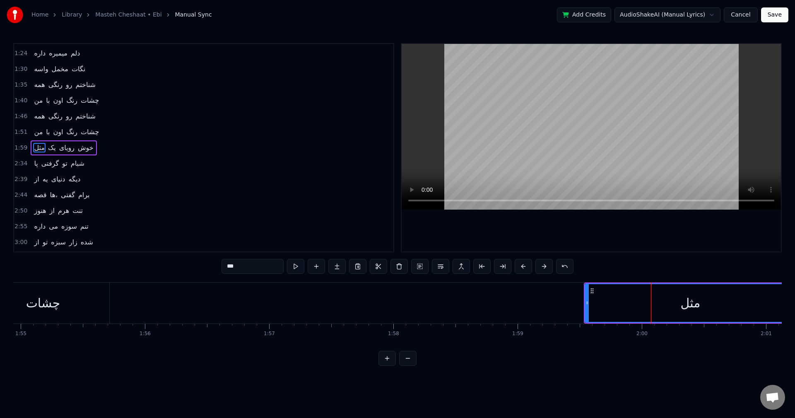
drag, startPoint x: 651, startPoint y: 305, endPoint x: 794, endPoint y: 315, distance: 143.6
click at [794, 315] on div "Home Library Masteh Cheshaat • Ebi Manual Sync Add Credits AudioShakeAI (Manual…" at bounding box center [397, 182] width 795 height 365
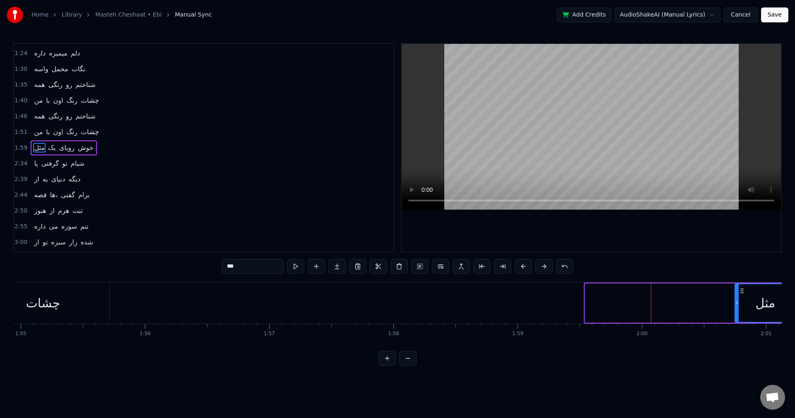
drag, startPoint x: 586, startPoint y: 302, endPoint x: 736, endPoint y: 312, distance: 150.2
click at [736, 312] on div at bounding box center [736, 303] width 3 height 38
click at [779, 351] on div "0:42 اون دوتا مست چشات 0:47 منو خوابم میکنه 0:52 ذره ذره اون نگات 0:58 داره آبم…" at bounding box center [397, 204] width 768 height 322
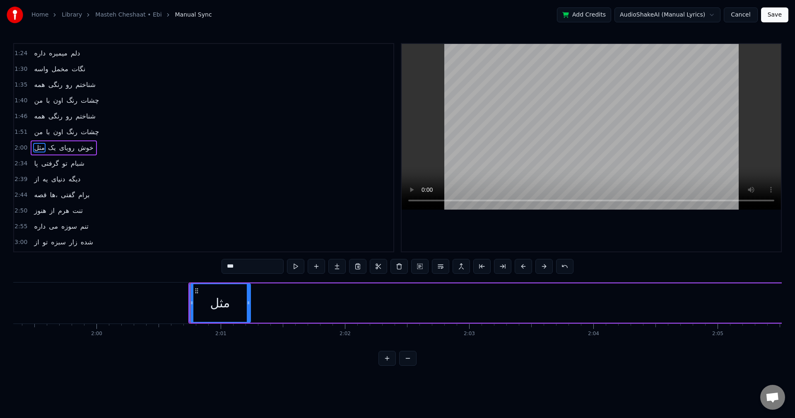
scroll to position [0, 14817]
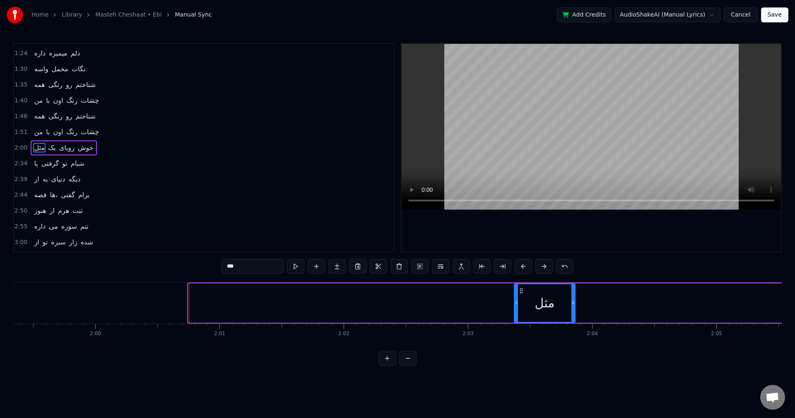
drag, startPoint x: 195, startPoint y: 291, endPoint x: 521, endPoint y: 305, distance: 326.0
click at [521, 305] on div "مثل" at bounding box center [544, 303] width 60 height 38
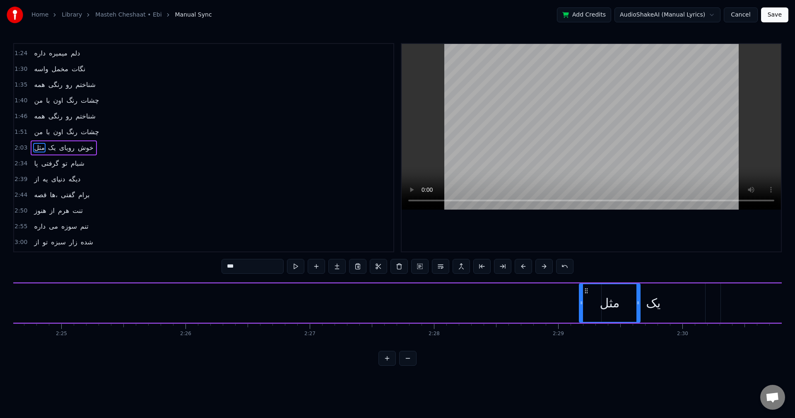
scroll to position [0, 17959]
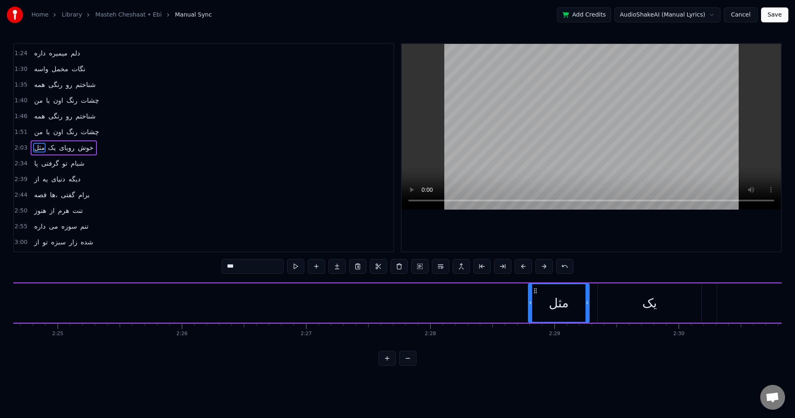
drag, startPoint x: 108, startPoint y: 289, endPoint x: 536, endPoint y: 310, distance: 428.4
click at [536, 310] on div "مثل" at bounding box center [558, 303] width 60 height 38
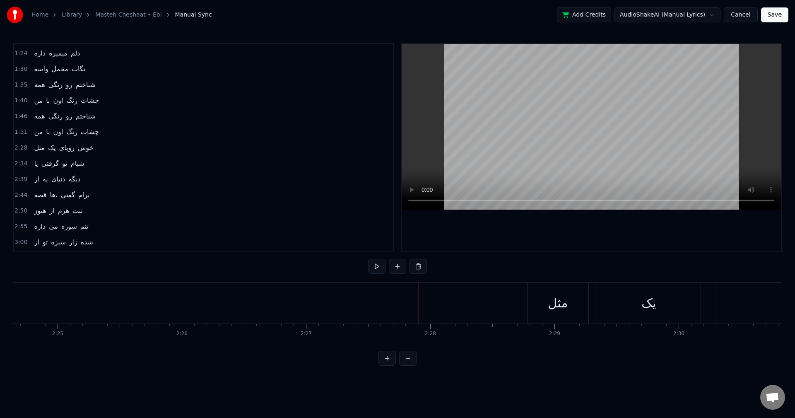
click at [471, 135] on video at bounding box center [590, 127] width 379 height 166
click at [511, 106] on video at bounding box center [590, 127] width 379 height 166
click at [470, 134] on video at bounding box center [590, 127] width 379 height 166
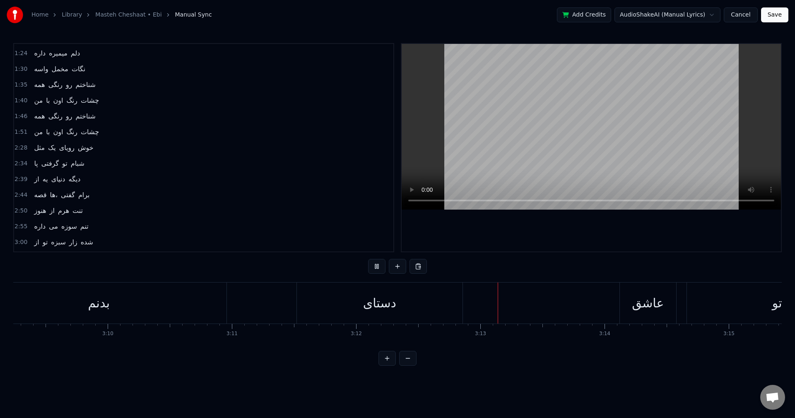
click at [461, 113] on video at bounding box center [590, 127] width 379 height 166
click at [639, 305] on div "عاشق" at bounding box center [648, 302] width 32 height 19
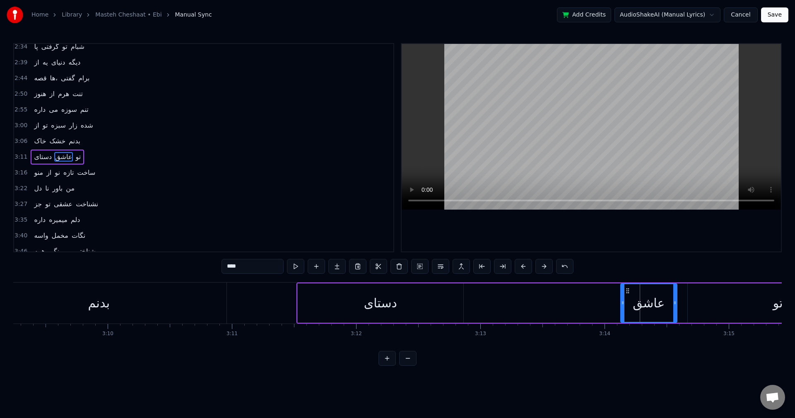
scroll to position [250, 0]
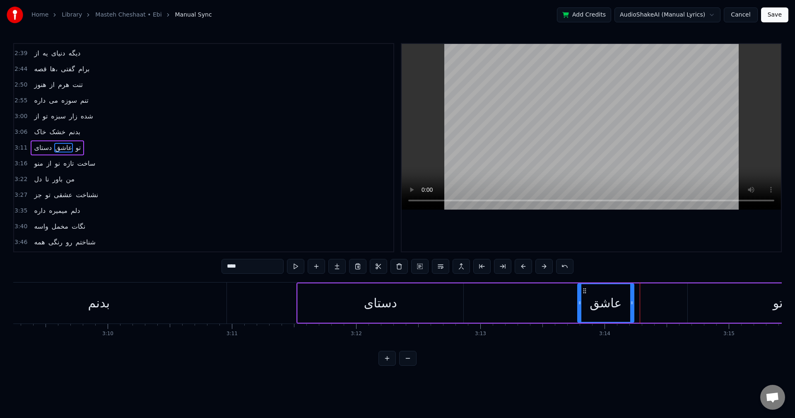
drag, startPoint x: 629, startPoint y: 289, endPoint x: 586, endPoint y: 290, distance: 43.0
click at [586, 290] on icon at bounding box center [584, 290] width 7 height 7
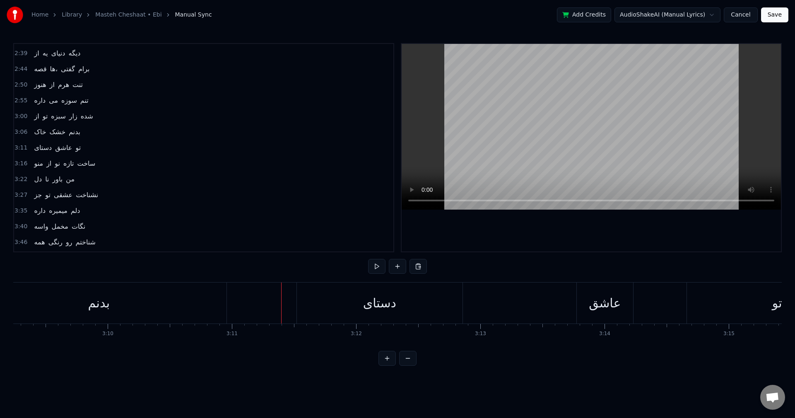
click at [459, 131] on video at bounding box center [590, 127] width 379 height 166
click at [277, 290] on div "عاشق" at bounding box center [256, 302] width 56 height 41
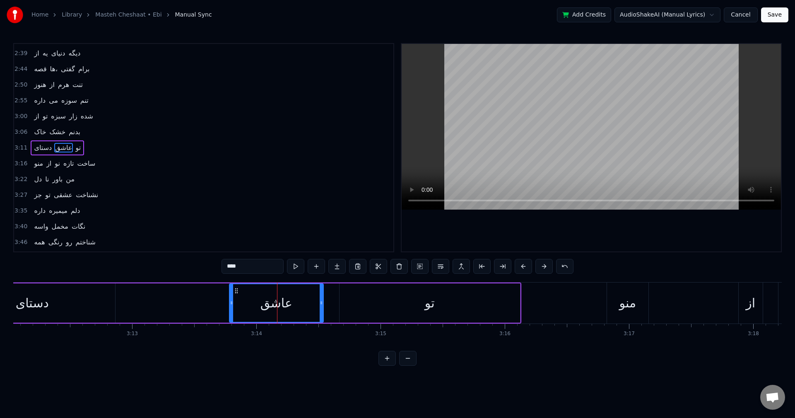
drag, startPoint x: 284, startPoint y: 300, endPoint x: 322, endPoint y: 308, distance: 38.6
click at [322, 308] on div at bounding box center [320, 303] width 3 height 38
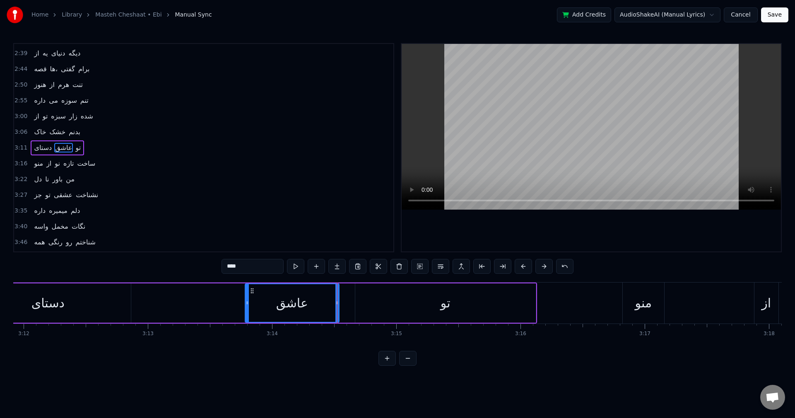
scroll to position [0, 23827]
click at [13, 347] on div "Home Library Masteh Cheshaat • Ebi Manual Sync Add Credits AudioShakeAI (Manual…" at bounding box center [397, 182] width 795 height 365
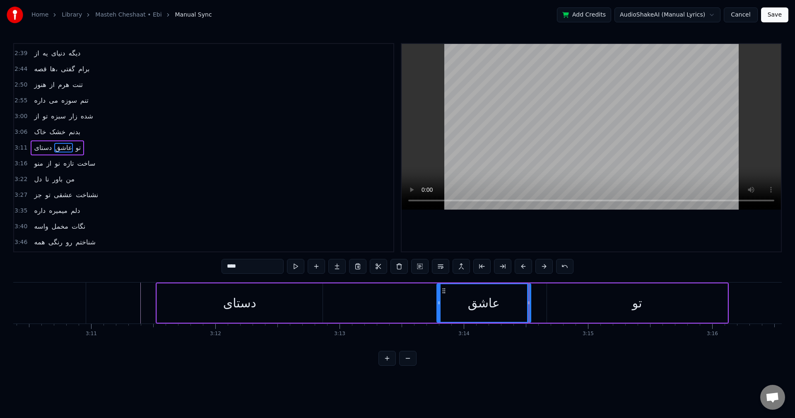
scroll to position [0, 23628]
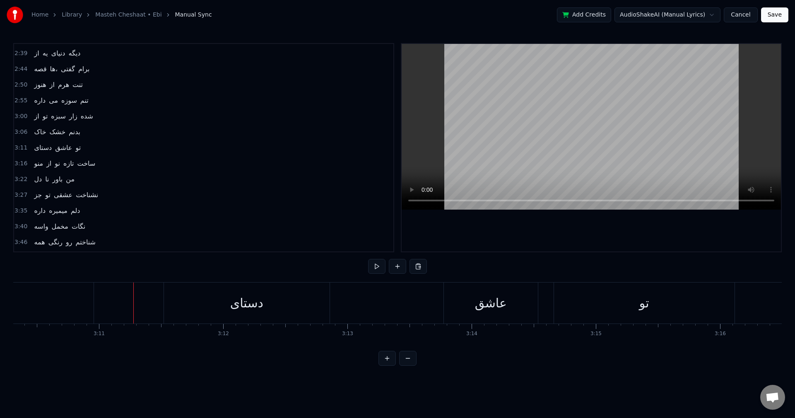
click at [535, 119] on video at bounding box center [590, 127] width 379 height 166
click at [314, 303] on div "دستای" at bounding box center [247, 302] width 166 height 41
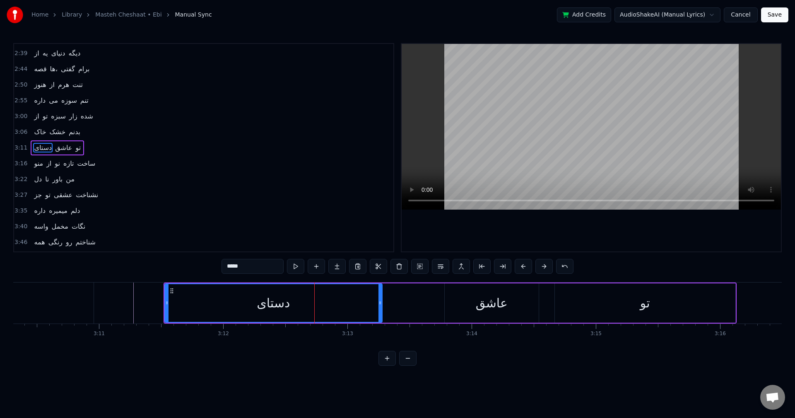
drag, startPoint x: 327, startPoint y: 302, endPoint x: 379, endPoint y: 304, distance: 51.8
click at [379, 304] on icon at bounding box center [379, 302] width 3 height 7
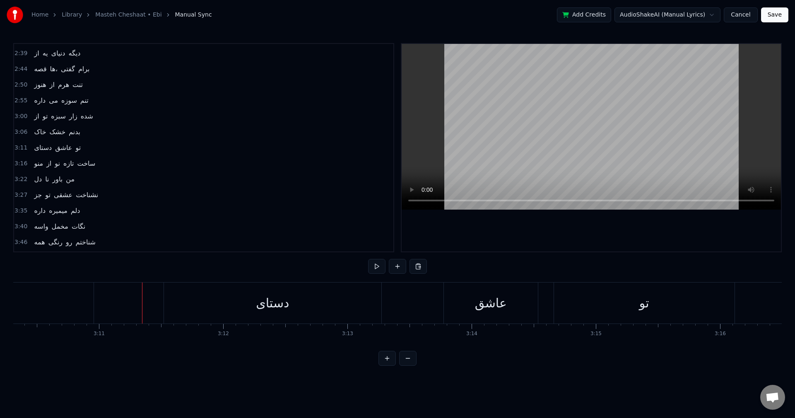
click at [511, 137] on video at bounding box center [590, 127] width 379 height 166
click at [260, 305] on div "از" at bounding box center [261, 302] width 10 height 19
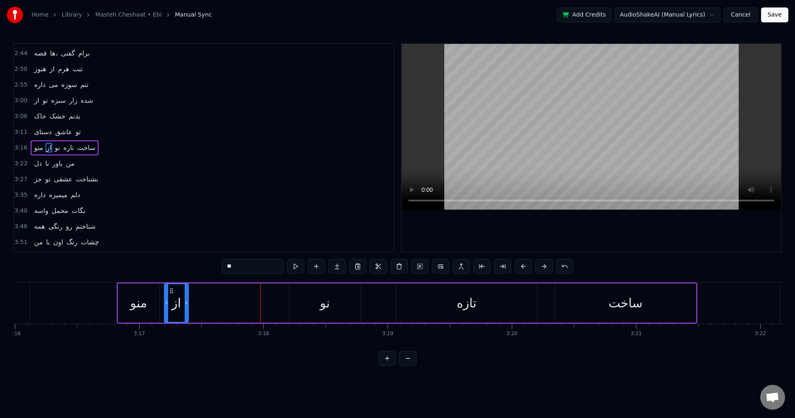
drag, startPoint x: 256, startPoint y: 291, endPoint x: 171, endPoint y: 291, distance: 85.3
click at [171, 291] on icon at bounding box center [171, 290] width 7 height 7
drag, startPoint x: 186, startPoint y: 302, endPoint x: 262, endPoint y: 304, distance: 75.4
click at [262, 304] on icon at bounding box center [261, 302] width 3 height 7
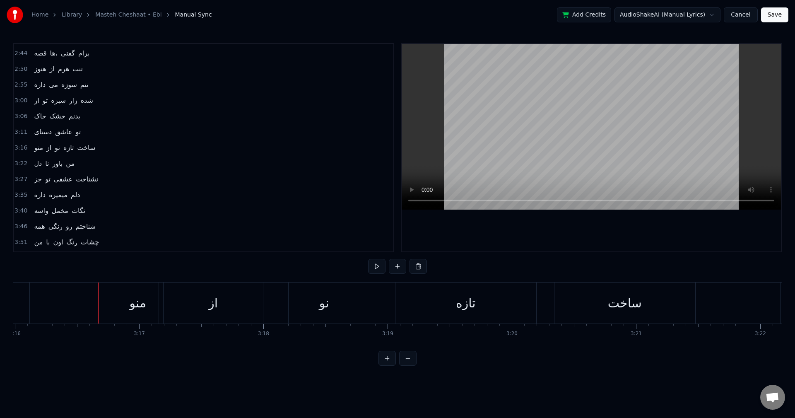
click at [480, 122] on video at bounding box center [590, 127] width 379 height 166
click at [324, 305] on div "عشقی" at bounding box center [321, 302] width 35 height 19
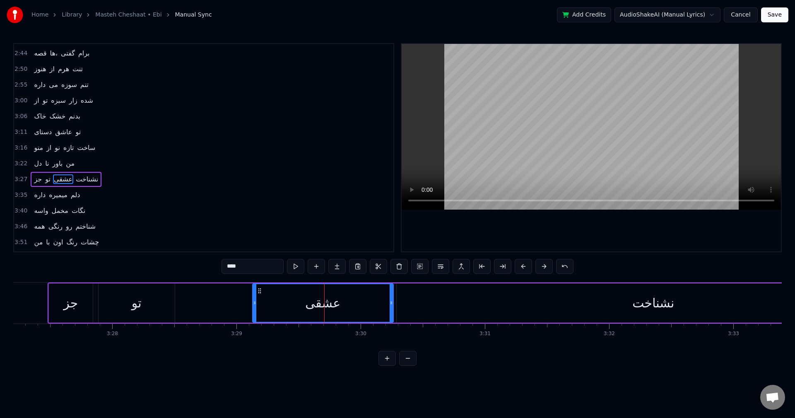
scroll to position [296, 0]
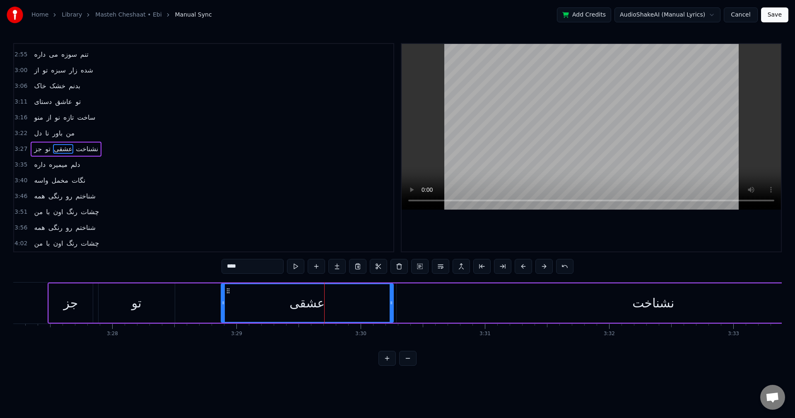
drag, startPoint x: 254, startPoint y: 301, endPoint x: 223, endPoint y: 305, distance: 31.7
click at [223, 305] on icon at bounding box center [222, 302] width 3 height 7
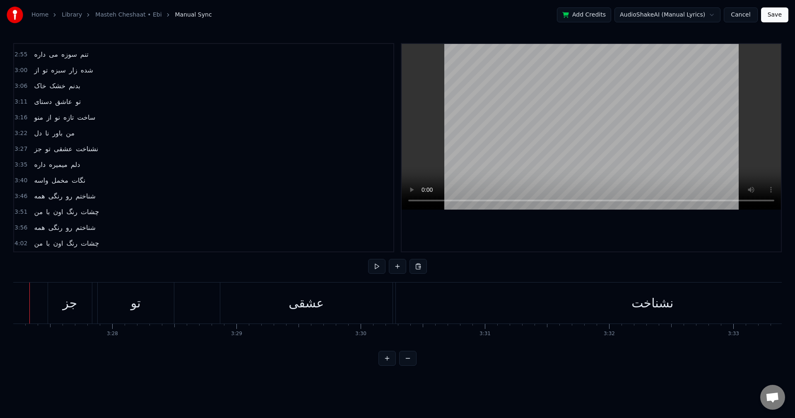
click at [510, 123] on video at bounding box center [590, 127] width 379 height 166
click at [602, 131] on video at bounding box center [590, 127] width 379 height 166
click at [475, 122] on video at bounding box center [590, 127] width 379 height 166
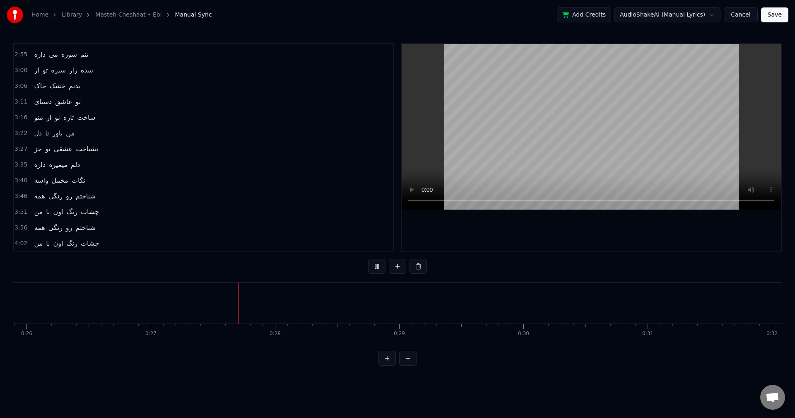
click at [685, 128] on video at bounding box center [590, 127] width 379 height 166
click at [776, 15] on button "Save" at bounding box center [774, 14] width 27 height 15
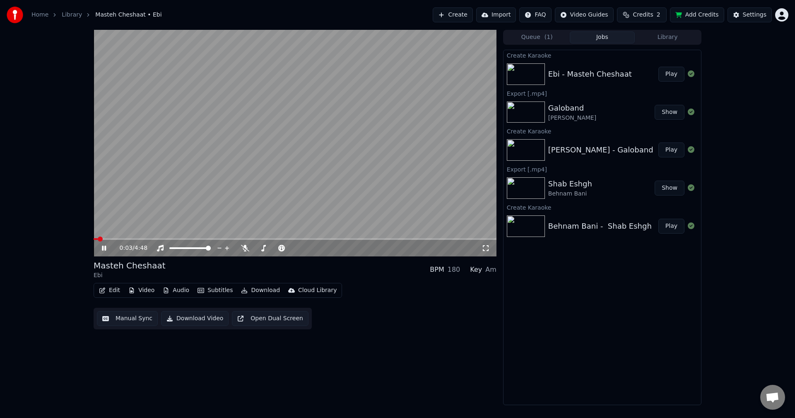
click at [347, 196] on video at bounding box center [295, 143] width 403 height 226
click at [257, 293] on button "Download" at bounding box center [261, 290] width 46 height 12
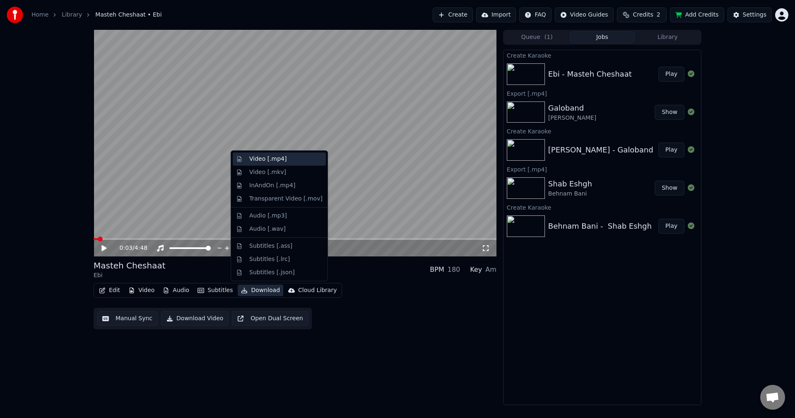
click at [278, 161] on div "Video [.mp4]" at bounding box center [267, 159] width 37 height 8
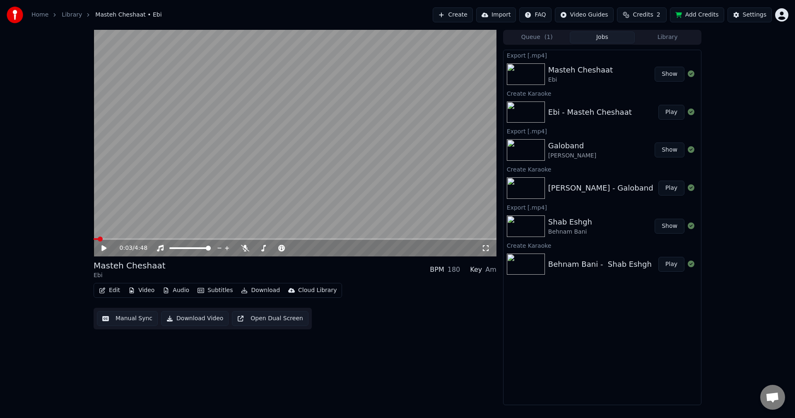
click at [785, 18] on html "Home Library Masteh Cheshaat • Ebi Create Import FAQ Video Guides Credits 2 Add…" at bounding box center [397, 209] width 795 height 418
click at [735, 83] on div "Sign Out" at bounding box center [744, 87] width 95 height 13
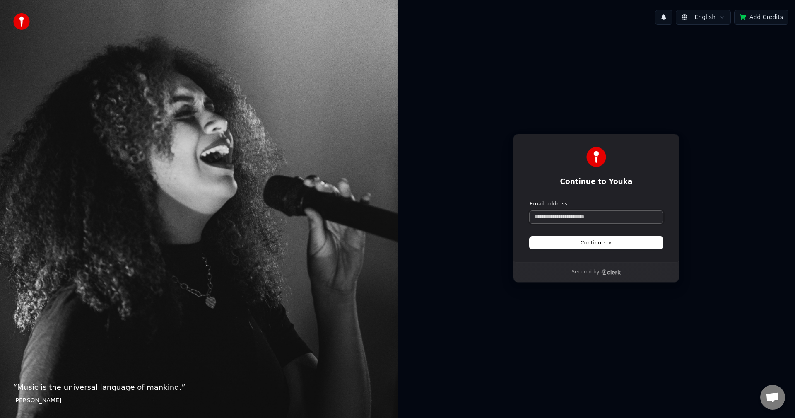
click at [598, 215] on input "Email address" at bounding box center [595, 217] width 133 height 12
paste input "**********"
click at [594, 245] on span "Continue" at bounding box center [595, 242] width 31 height 7
type input "**********"
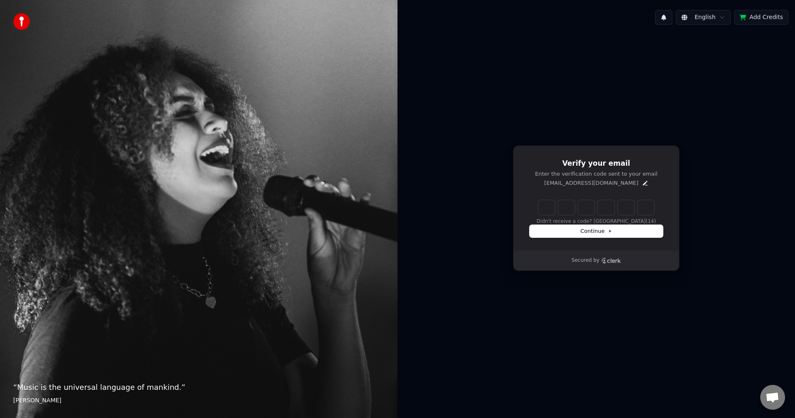
click at [548, 208] on input "Enter verification code" at bounding box center [596, 207] width 116 height 15
paste input "******"
type input "******"
